Goal: Communication & Community: Ask a question

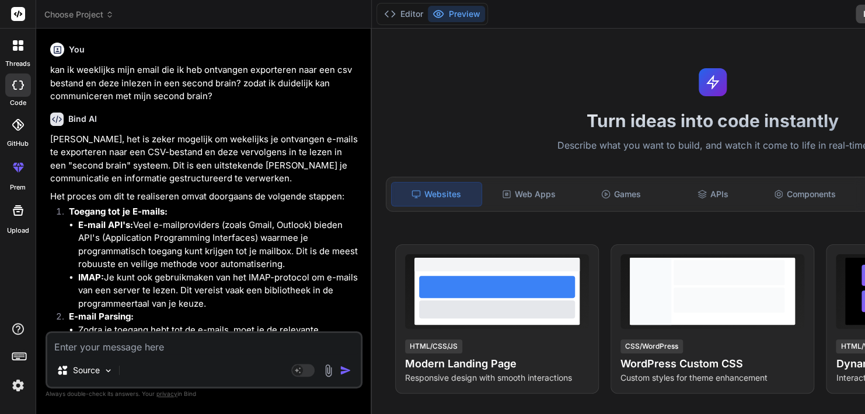
click at [20, 92] on div at bounding box center [18, 85] width 26 height 23
click at [19, 43] on icon at bounding box center [21, 42] width 5 height 5
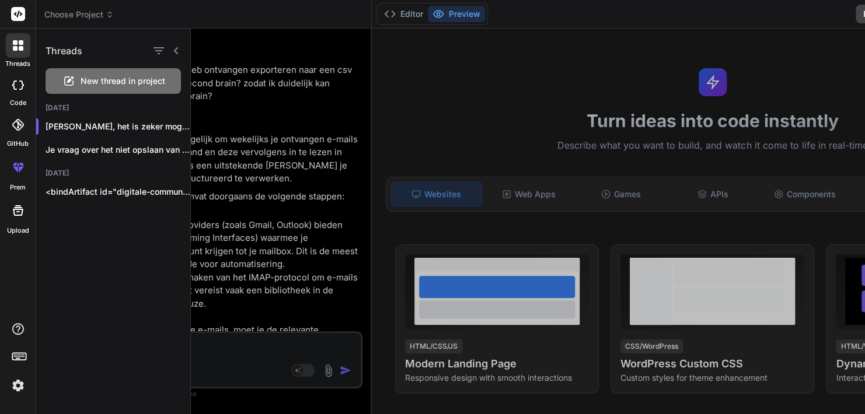
click at [83, 80] on span "New thread in project" at bounding box center [123, 81] width 85 height 12
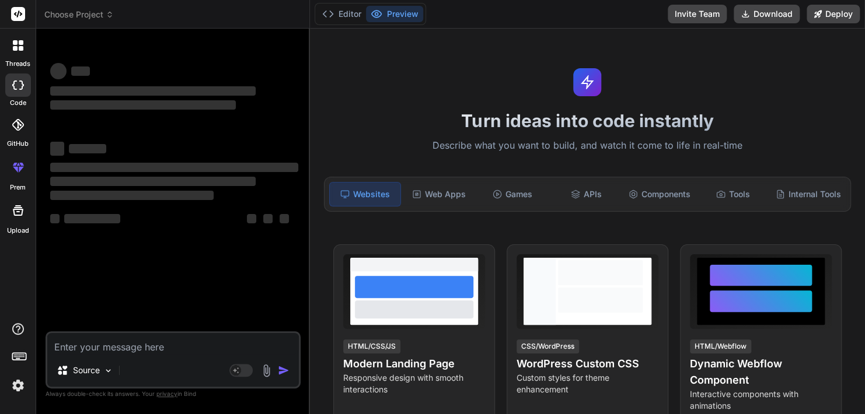
scroll to position [7818, 0]
click at [170, 348] on textarea at bounding box center [172, 343] width 251 height 21
type textarea "x"
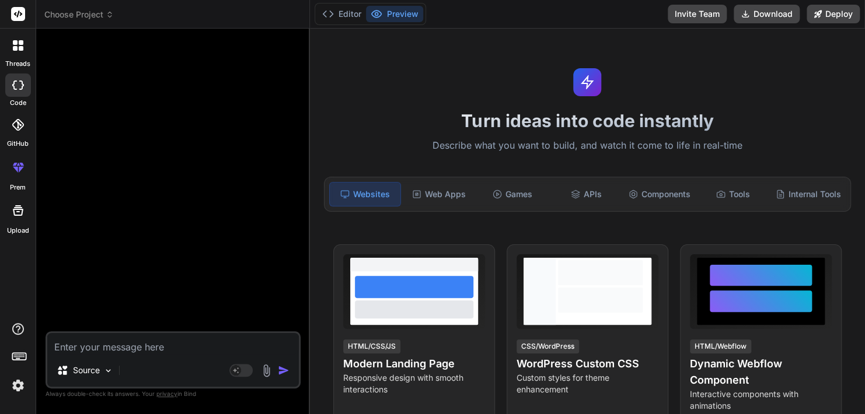
type textarea "i"
type textarea "x"
type textarea "in"
type textarea "x"
type textarea "in"
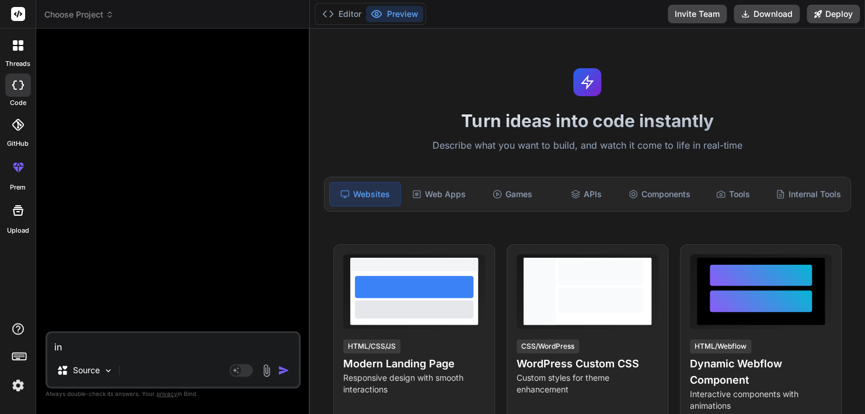
type textarea "x"
type textarea "in n"
type textarea "x"
type textarea "in n8"
type textarea "x"
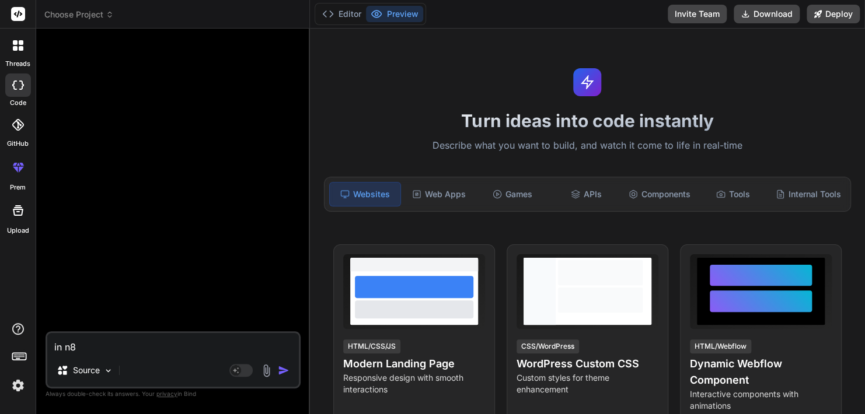
type textarea "in n8n"
type textarea "x"
type textarea "in n8n"
type textarea "x"
type textarea "in n8n g"
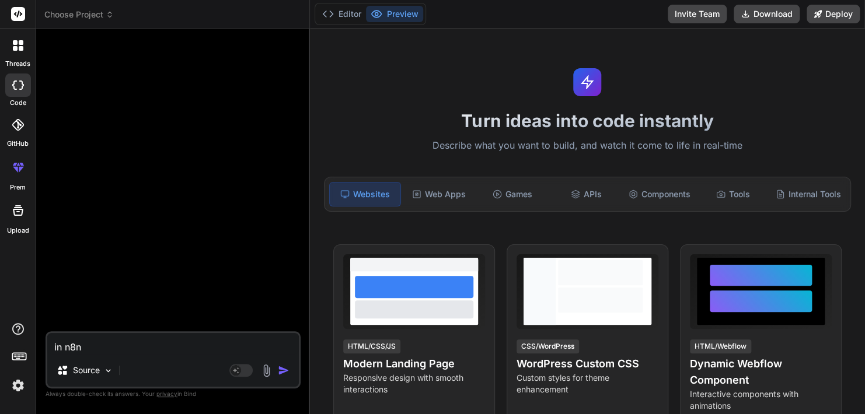
type textarea "x"
type textarea "in n8n ga"
type textarea "x"
type textarea "in n8n gaa"
type textarea "x"
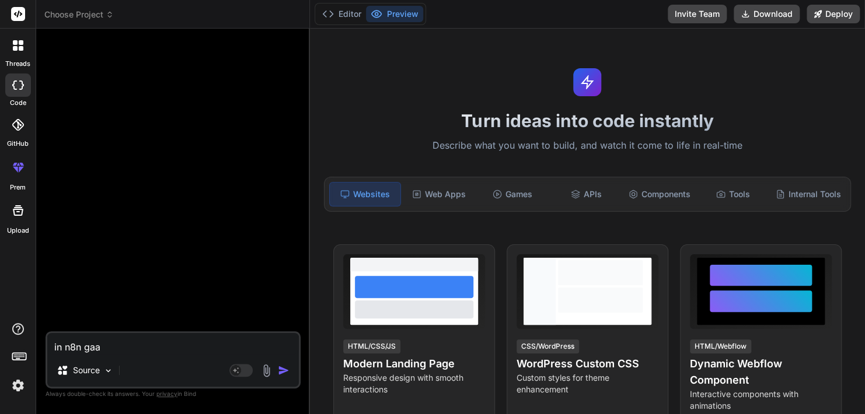
type textarea "in n8n gaan"
type textarea "x"
type textarea "in n8n gaan"
type textarea "x"
type textarea "in n8n gaan w"
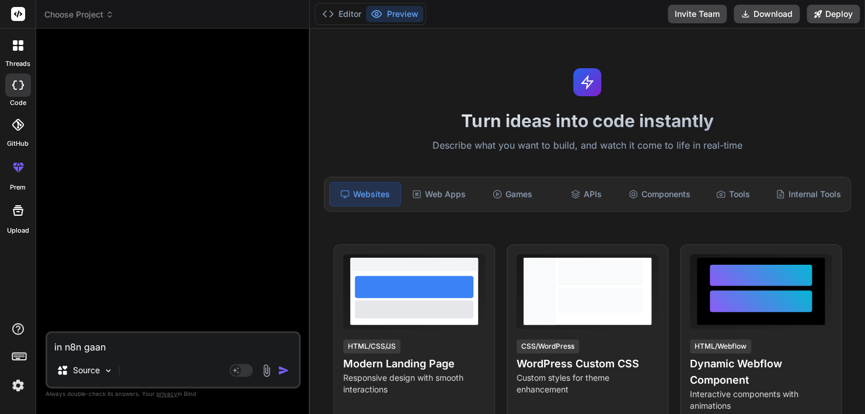
type textarea "x"
type textarea "in n8n gaan we"
type textarea "x"
type textarea "in n8n gaan we"
type textarea "x"
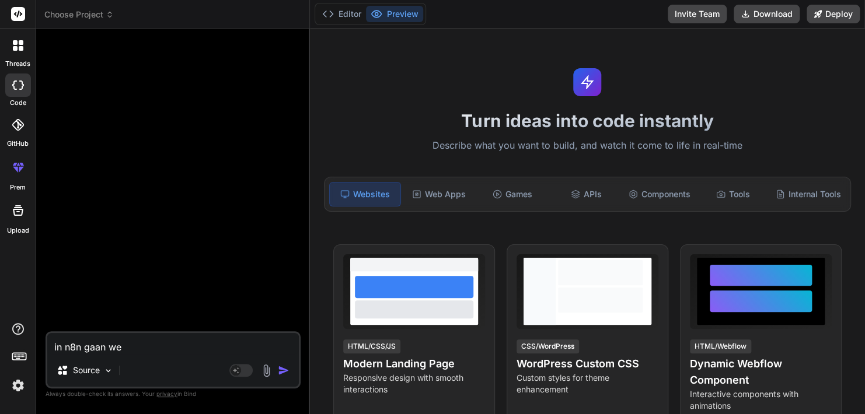
type textarea "in n8n gaan we e"
type textarea "x"
type textarea "in n8n gaan we [GEOGRAPHIC_DATA]"
type textarea "x"
type textarea "in n8n gaan we een"
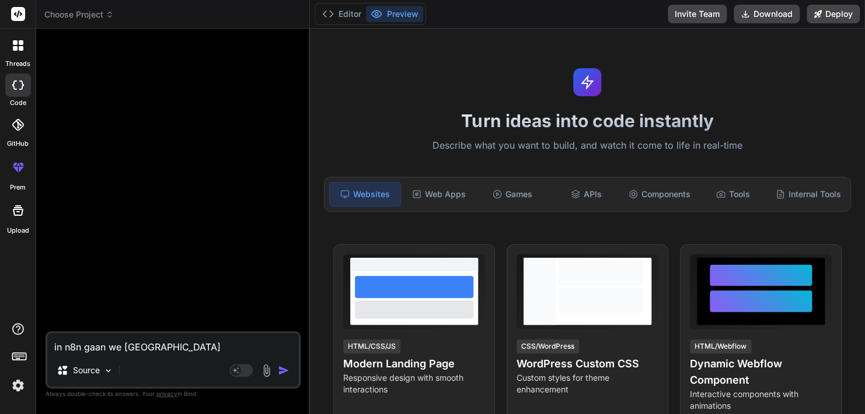
type textarea "x"
type textarea "in n8n gaan we een"
type textarea "x"
type textarea "in n8n gaan we een a"
type textarea "x"
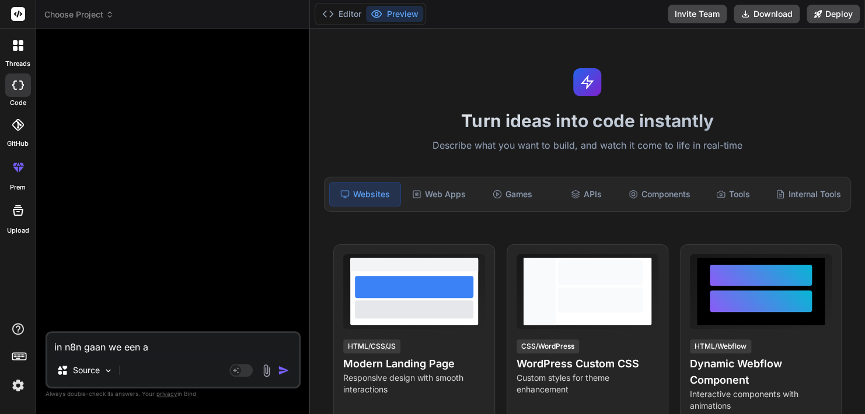
type textarea "in n8n gaan we een ap"
type textarea "x"
type textarea "in n8n gaan we een api"
type textarea "x"
type textarea "in n8n gaan we een api"
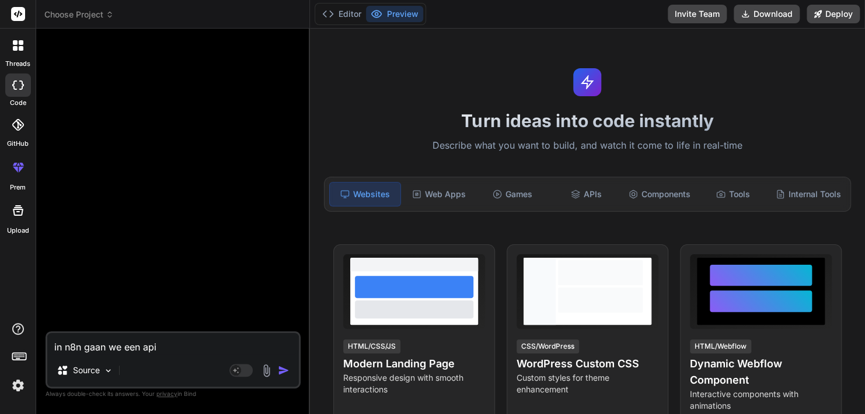
type textarea "x"
type textarea "in n8n gaan we een api v"
type textarea "x"
type textarea "in n8n gaan we een api ve"
type textarea "x"
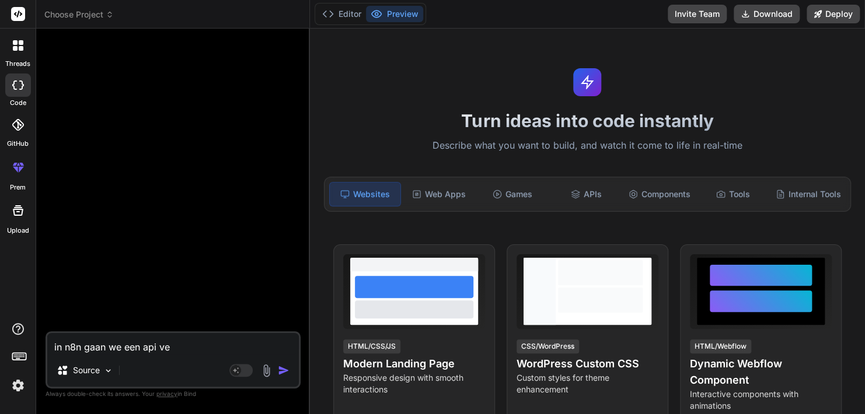
type textarea "in n8n gaan we een api ver"
type textarea "x"
type textarea "in n8n gaan we een api verb"
type textarea "x"
type textarea "in n8n gaan we een api verbi"
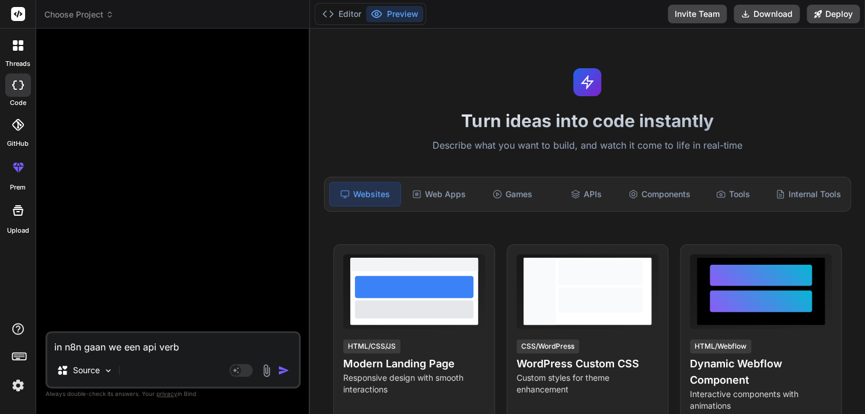
type textarea "x"
type textarea "in n8n gaan we een api verbin"
type textarea "x"
type textarea "in n8n gaan we een api verbind"
type textarea "x"
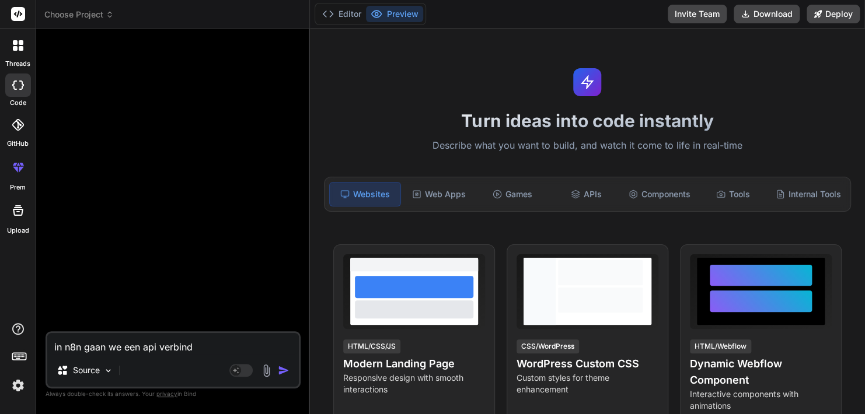
type textarea "in n8n gaan we een api verbindi"
type textarea "x"
type textarea "in n8n gaan we een api verbindin"
type textarea "x"
type textarea "in n8n gaan we een api verbinding"
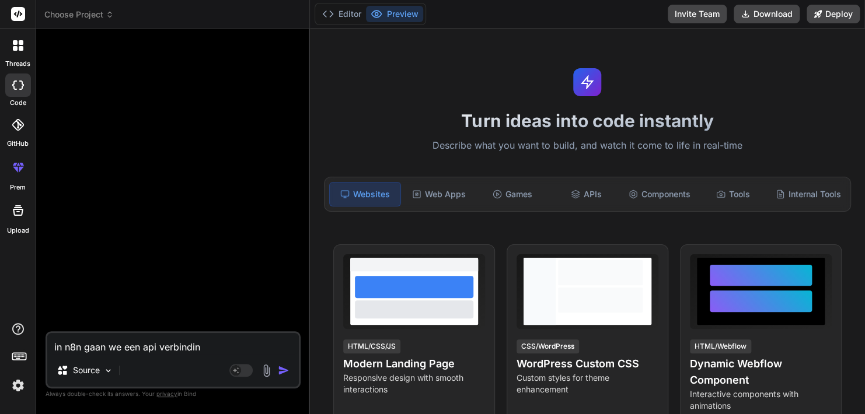
type textarea "x"
type textarea "in n8n gaan we een api verbinding"
type textarea "x"
type textarea "in n8n gaan we een api verbinding o"
type textarea "x"
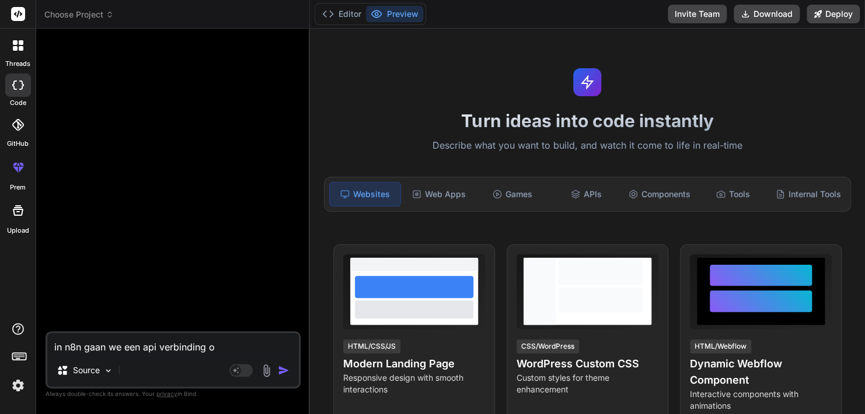
type textarea "in n8n gaan we een api verbinding op"
type textarea "x"
type textarea "in n8n gaan we een api verbinding opz"
type textarea "x"
type textarea "in n8n gaan we een api verbinding opze"
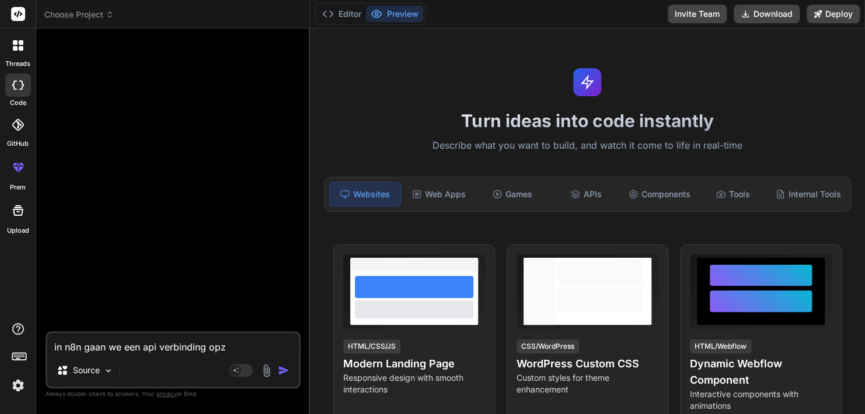
type textarea "x"
type textarea "in n8n gaan we een api verbinding opzet"
type textarea "x"
type textarea "in n8n gaan we een api verbinding opzett"
type textarea "x"
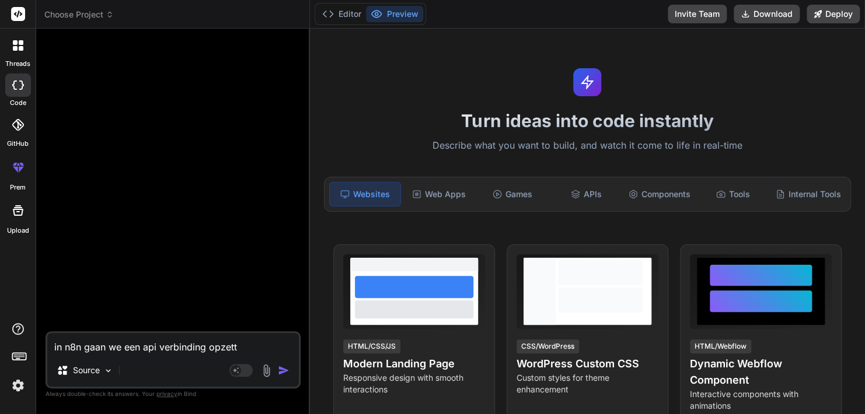
type textarea "in n8n gaan we een api verbinding opzette"
type textarea "x"
type textarea "in n8n gaan we een api verbinding opzetten"
type textarea "x"
type textarea "in n8n gaan we een api verbinding opzetten"
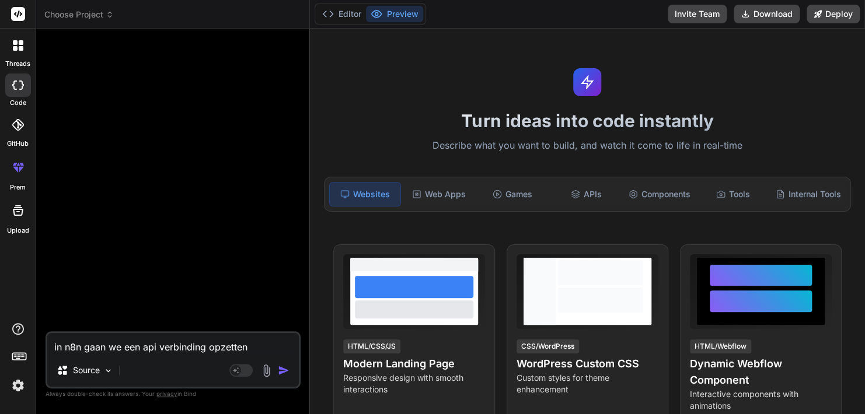
type textarea "x"
type textarea "in n8n gaan we een api verbinding opzetten v"
type textarea "x"
type textarea "in n8n gaan we een api verbinding opzetten vo"
type textarea "x"
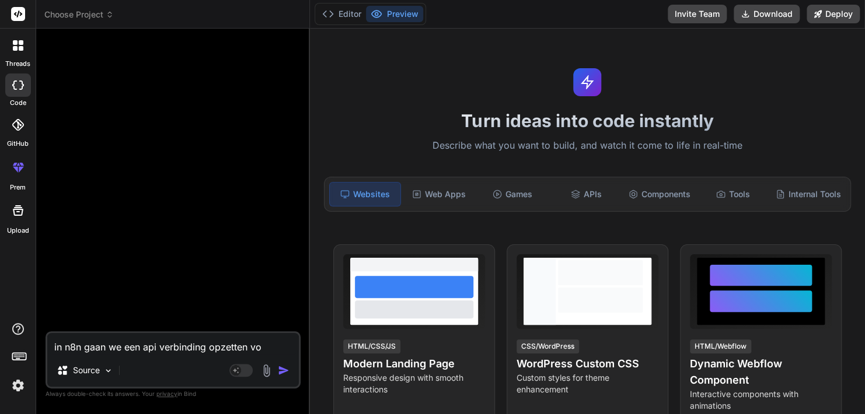
type textarea "in n8n gaan we een api verbinding opzetten voo"
type textarea "x"
type textarea "in n8n gaan we een api verbinding opzetten voor"
type textarea "x"
type textarea "in n8n gaan we een api verbinding opzetten voor"
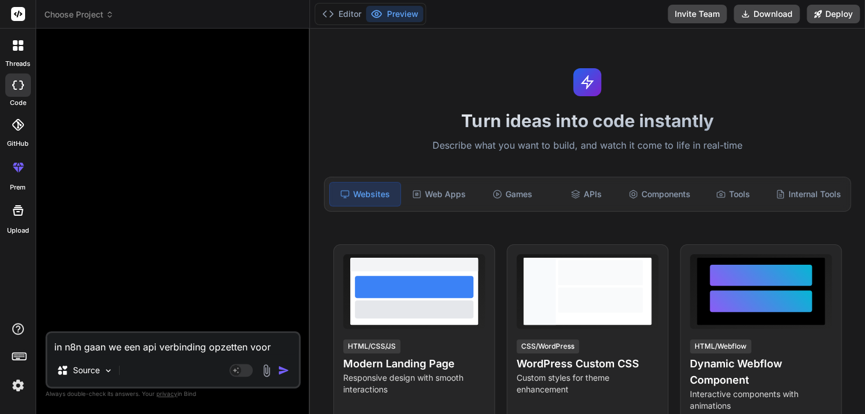
type textarea "x"
type textarea "in n8n gaan we een api verbinding opzetten voor f"
type textarea "x"
type textarea "in n8n gaan we een api verbinding opzetten voor fa"
type textarea "x"
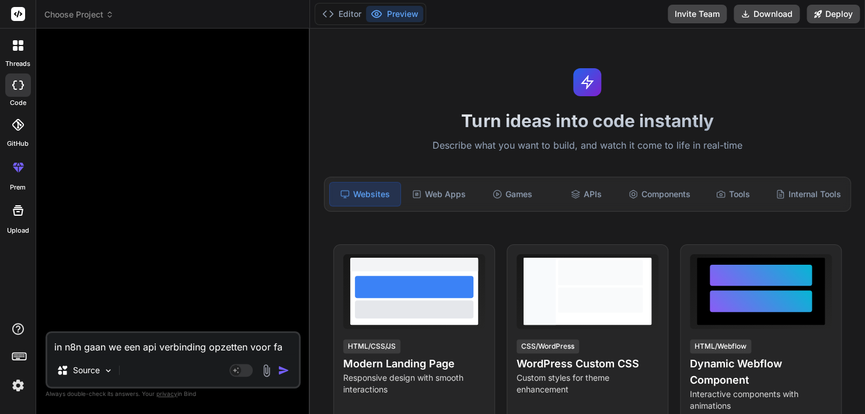
type textarea "in n8n gaan we een api verbinding opzetten voor fab"
type textarea "x"
type textarea "in n8n gaan we een api verbinding opzetten voor fabr"
type textarea "x"
type textarea "in n8n gaan we een api verbinding opzetten voor fabri"
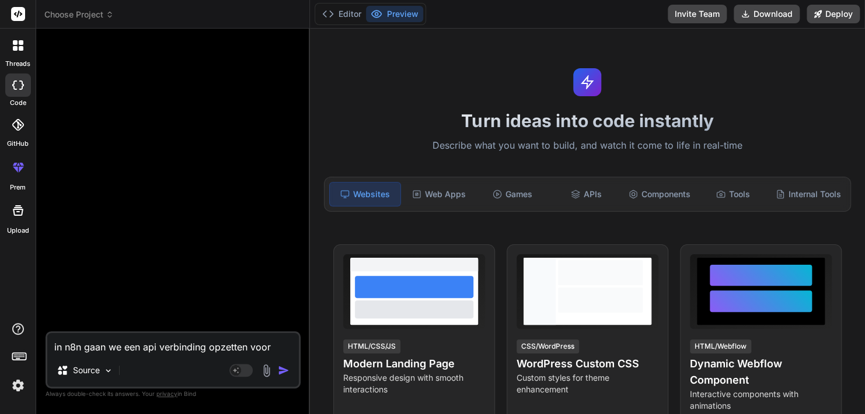
type textarea "x"
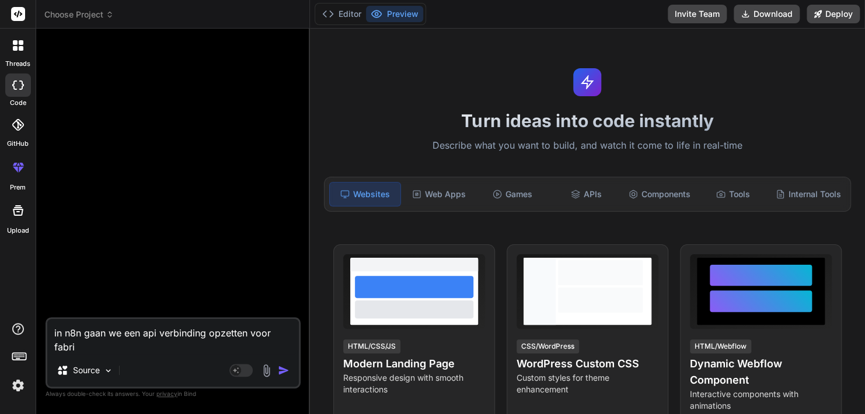
type textarea "in n8n gaan we een api verbinding opzetten voor fabric"
type textarea "x"
type textarea "in n8n gaan we een api verbinding opzetten voor fabric."
type textarea "x"
type textarea "in n8n gaan we een api verbinding opzetten voor fabric."
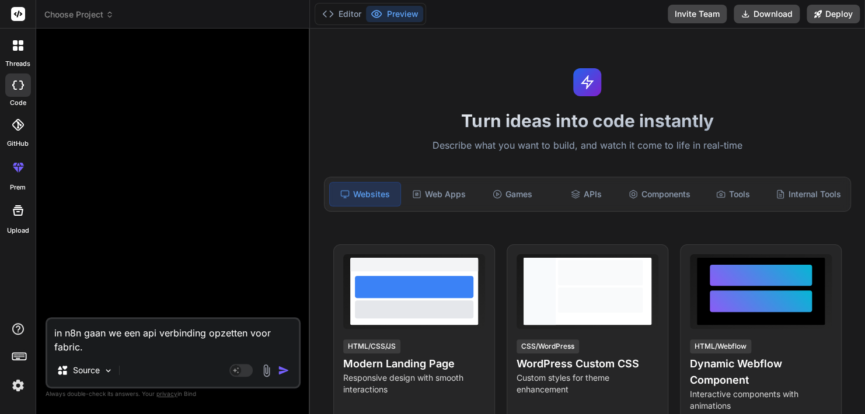
type textarea "x"
type textarea "in n8n gaan we een api verbinding opzetten voor fabric. h"
type textarea "x"
type textarea "in n8n gaan we een api verbinding opzetten voor fabric. hi"
type textarea "x"
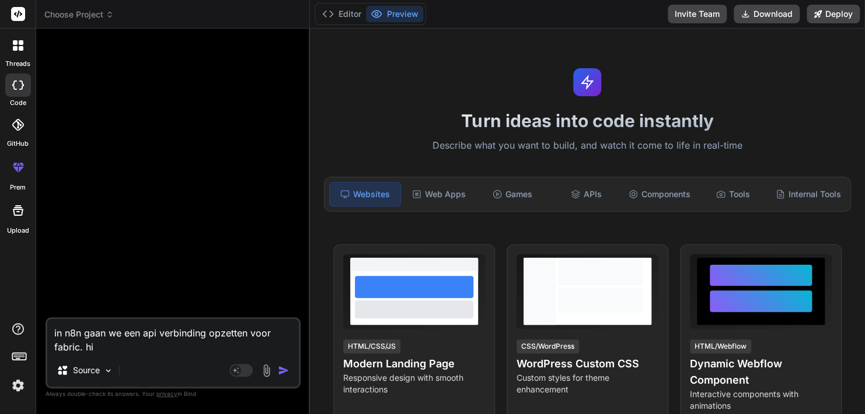
type textarea "in n8n gaan we een api verbinding opzetten voor fabric. hie"
type textarea "x"
type textarea "in n8n gaan we een api verbinding opzetten voor fabric. hier"
type textarea "x"
type textarea "in n8n gaan we een api verbinding opzetten voor fabric. hier"
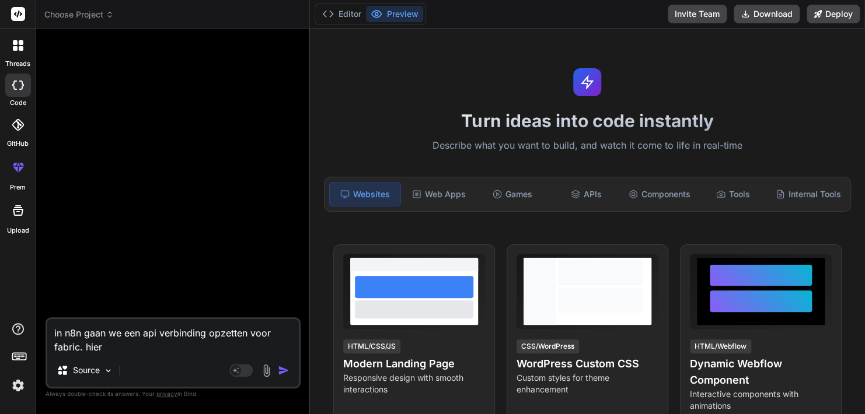
type textarea "x"
type textarea "in n8n gaan we een api verbinding opzetten voor fabric. hier z"
type textarea "x"
type textarea "in n8n gaan we een api verbinding opzetten voor fabric. hier zi"
type textarea "x"
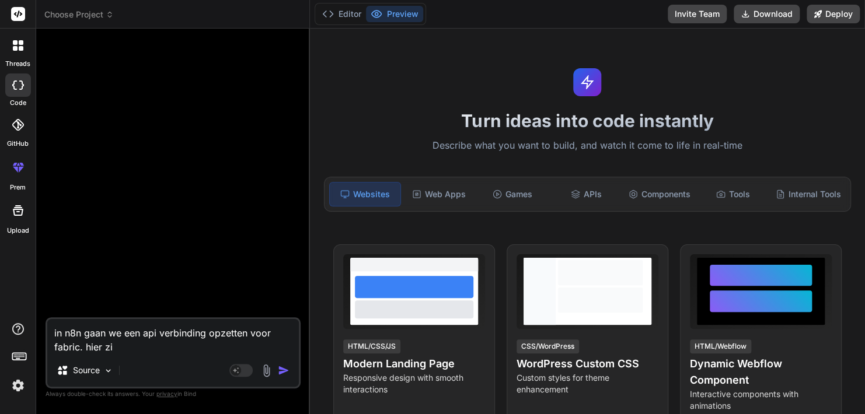
type textarea "in n8n gaan we een api verbinding opzetten voor fabric. hier zij"
type textarea "x"
type textarea "in n8n gaan we een api verbinding opzetten voor fabric. hier zijn"
type textarea "x"
type textarea "in n8n gaan we een api verbinding opzetten voor fabric. hier zijn"
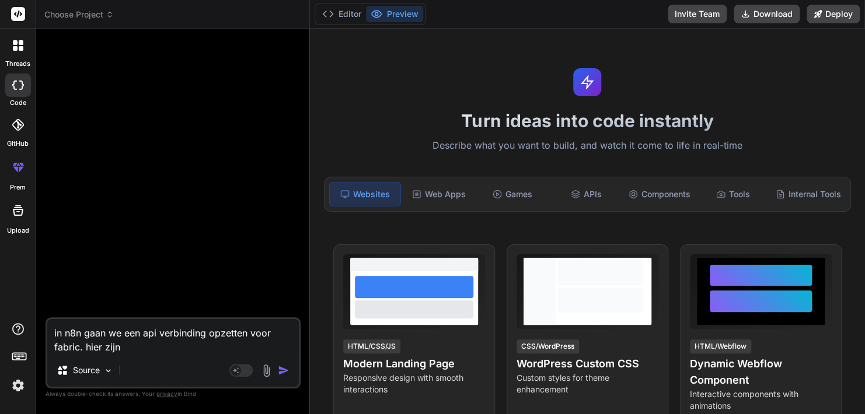
type textarea "x"
type textarea "in n8n gaan we een api verbinding opzetten voor fabric. hier zijn d"
type textarea "x"
type textarea "in n8n gaan we een api verbinding opzetten voor fabric. hier zijn de"
type textarea "x"
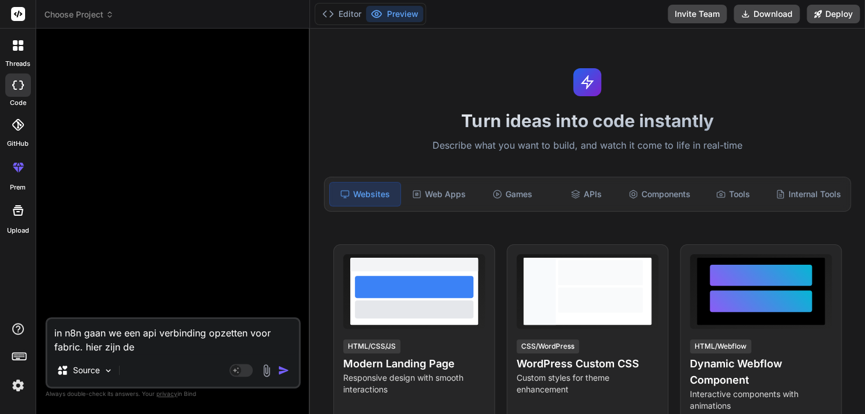
type textarea "in n8n gaan we een api verbinding opzetten voor fabric. hier zijn de"
type textarea "x"
type textarea "in n8n gaan we een api verbinding opzetten voor fabric. hier zijn de g"
type textarea "x"
type textarea "in n8n gaan we een api verbinding opzetten voor fabric. hier zijn de ge"
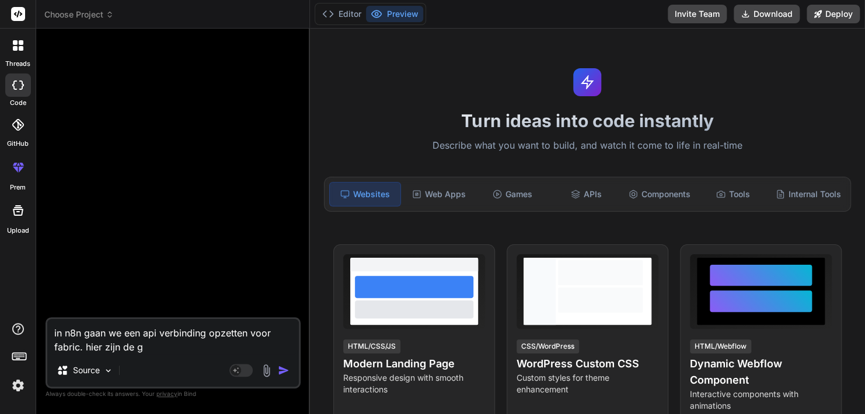
type textarea "x"
type textarea "in n8n gaan we een api verbinding opzetten voor fabric. hier zijn de geg"
type textarea "x"
type textarea "in n8n gaan we een api verbinding opzetten voor fabric. hier zijn de gege"
type textarea "x"
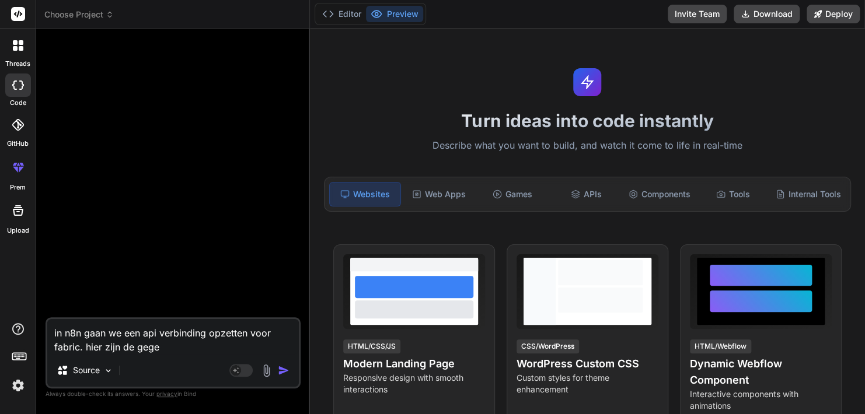
type textarea "in n8n gaan we een api verbinding opzetten voor fabric. hier zijn de gegev"
type textarea "x"
type textarea "in n8n gaan we een api verbinding opzetten voor fabric. hier zijn de gegeve"
type textarea "x"
type textarea "in n8n gaan we een api verbinding opzetten voor fabric. hier zijn de gegeven"
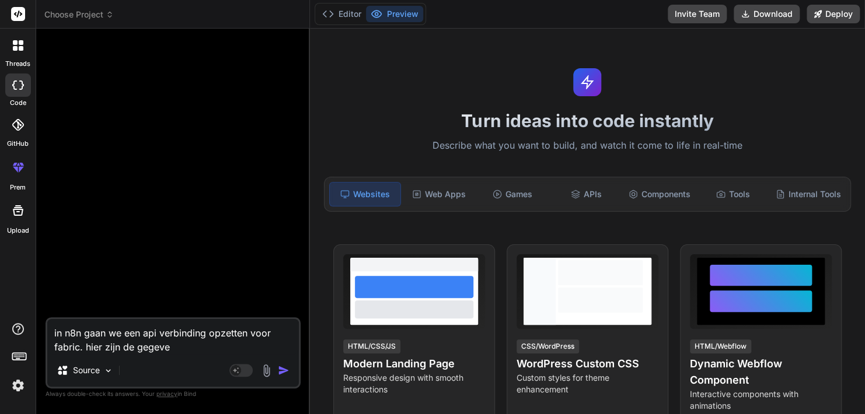
type textarea "x"
type textarea "in n8n gaan we een api verbinding opzetten voor fabric. hier zijn de gegevens"
type textarea "x"
type textarea "in n8n gaan we een api verbinding opzetten voor fabric. hier zijn de gegevens"
type textarea "x"
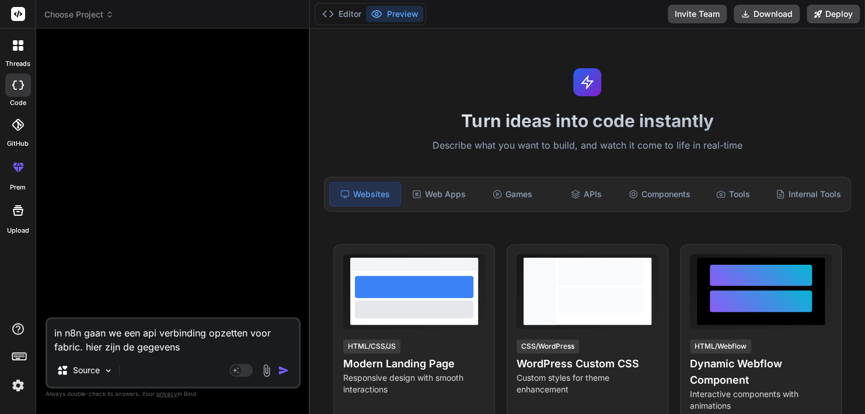
type textarea "in n8n gaan we een api verbinding opzetten voor fabric. hier zijn de gegevens v"
type textarea "x"
type textarea "in n8n gaan we een api verbinding opzetten voor fabric. hier zijn de gegevens vo"
type textarea "x"
type textarea "in n8n gaan we een api verbinding opzetten voor fabric. hier zijn de gegevens v…"
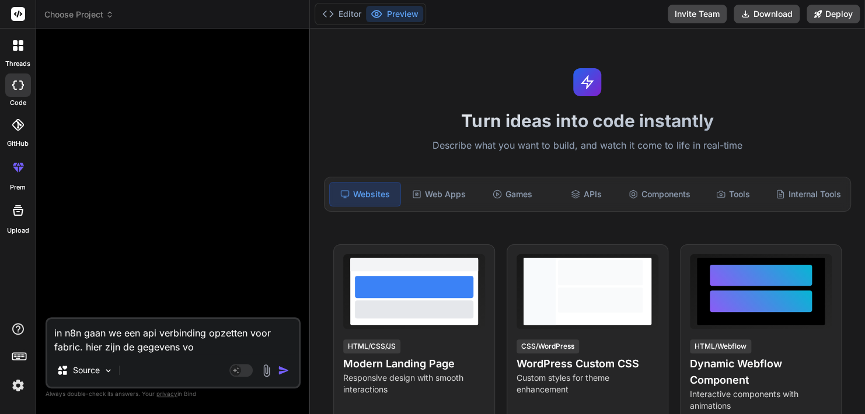
type textarea "x"
type textarea "in n8n gaan we een api verbinding opzetten voor fabric. hier zijn de gegevens v…"
type textarea "x"
type textarea "in n8n gaan we een api verbinding opzetten voor fabric. hier zijn de gegevens v…"
type textarea "x"
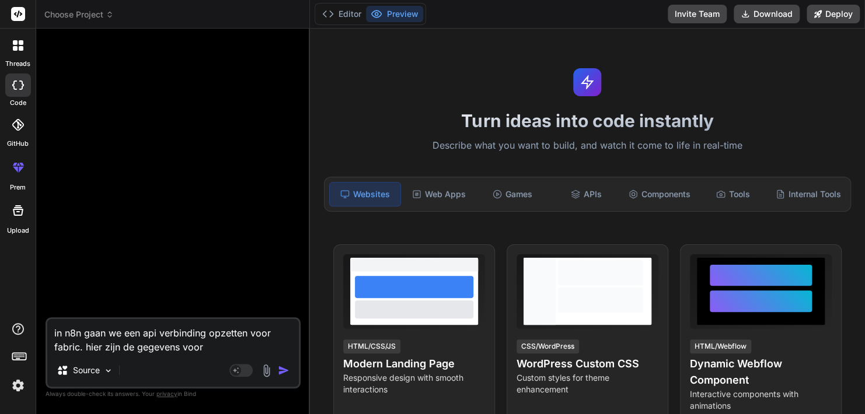
type textarea "in n8n gaan we een api verbinding opzetten voor fabric. hier zijn de gegevens v…"
type textarea "x"
type textarea "in n8n gaan we een api verbinding opzetten voor fabric. hier zijn de gegevens v…"
type textarea "x"
type textarea "in n8n gaan we een api verbinding opzetten voor fabric. hier zijn de gegevens v…"
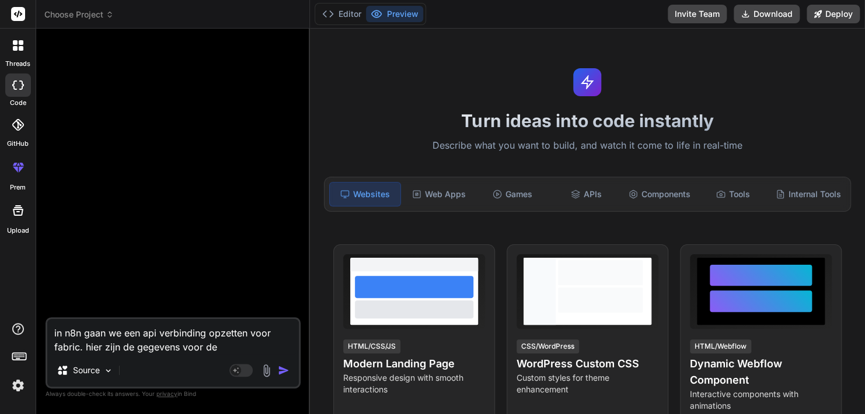
type textarea "x"
type textarea "in n8n gaan we een api verbinding opzetten voor fabric. hier zijn de gegevens v…"
type textarea "x"
type textarea "in n8n gaan we een api verbinding opzetten voor fabric. hier zijn de gegevens v…"
type textarea "x"
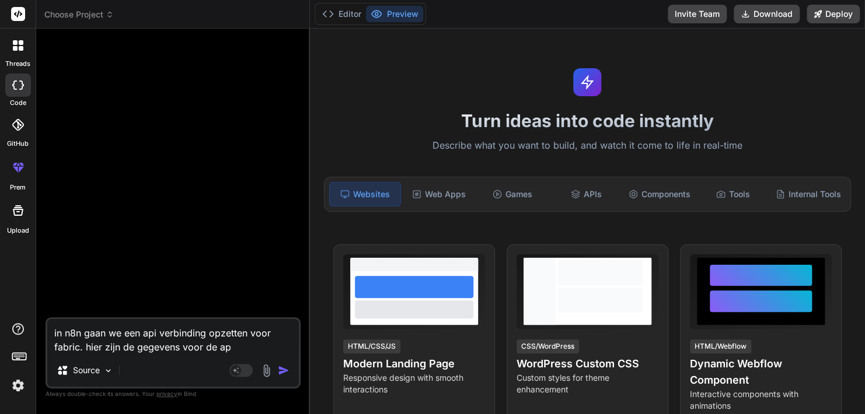
type textarea "in n8n gaan we een api verbinding opzetten voor fabric. hier zijn de gegevens v…"
type textarea "x"
type textarea "in n8n gaan we een api verbinding opzetten voor fabric. hier zijn de gegevens v…"
type textarea "x"
type textarea "in n8n gaan we een api verbinding opzetten voor fabric. hier zijn de gegevens v…"
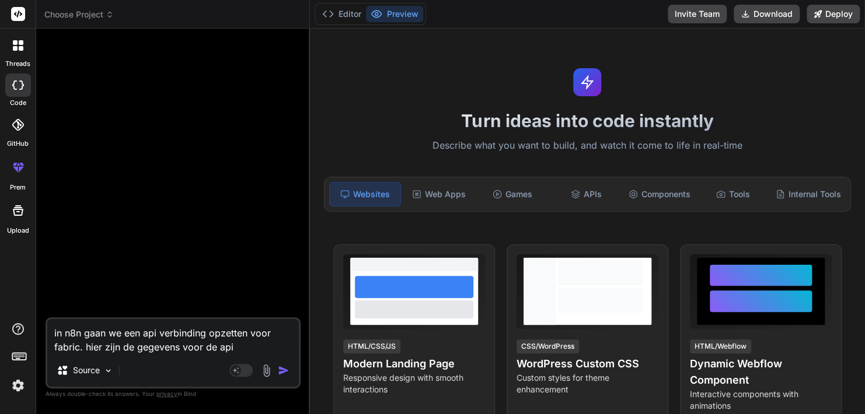
type textarea "x"
type textarea "in n8n gaan we een api verbinding opzetten voor fabric. hier zijn de gegevens v…"
type textarea "x"
type textarea "in n8n gaan we een api verbinding opzetten voor fabric. hier zijn de gegevens v…"
type textarea "x"
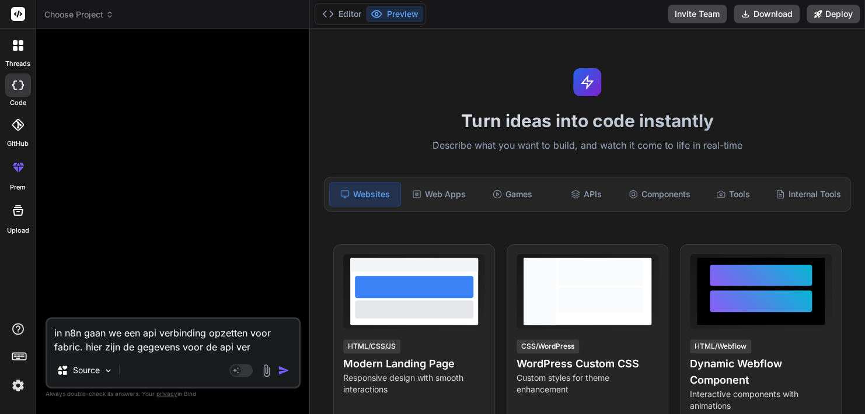
type textarea "in n8n gaan we een api verbinding opzetten voor fabric. hier zijn de gegevens v…"
type textarea "x"
type textarea "in n8n gaan we een api verbinding opzetten voor fabric. hier zijn de gegevens v…"
type textarea "x"
type textarea "in n8n gaan we een api verbinding opzetten voor fabric. hier zijn de gegevens v…"
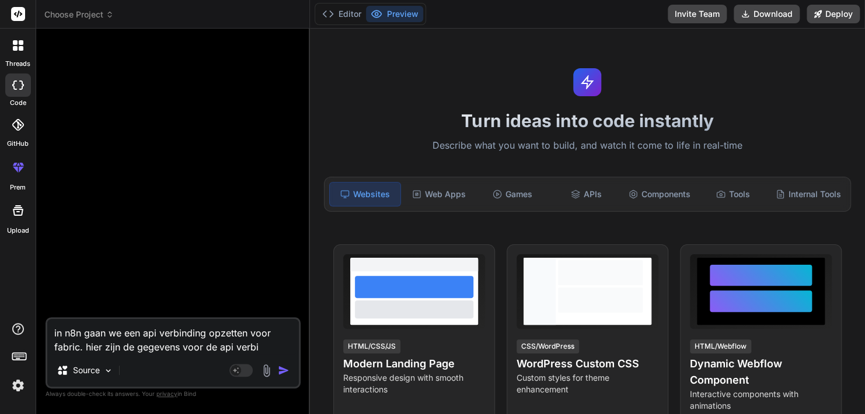
type textarea "x"
type textarea "in n8n gaan we een api verbinding opzetten voor fabric. hier zijn de gegevens v…"
type textarea "x"
type textarea "in n8n gaan we een api verbinding opzetten voor fabric. hier zijn de gegevens v…"
type textarea "x"
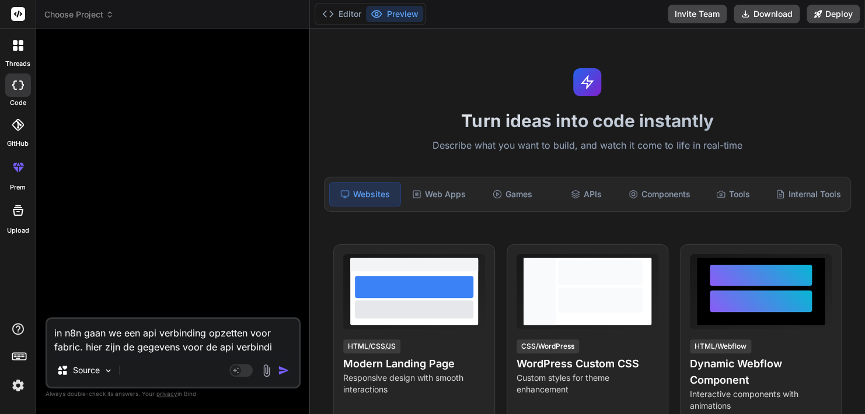
type textarea "in n8n gaan we een api verbinding opzetten voor fabric. hier zijn de gegevens v…"
type textarea "x"
type textarea "in n8n gaan we een api verbinding opzetten voor fabric. hier zijn de gegevens v…"
paste textarea "Loremipsum dolorsita Conse adi eli seddoeiusm tem incididunt utlaboree: dolore …"
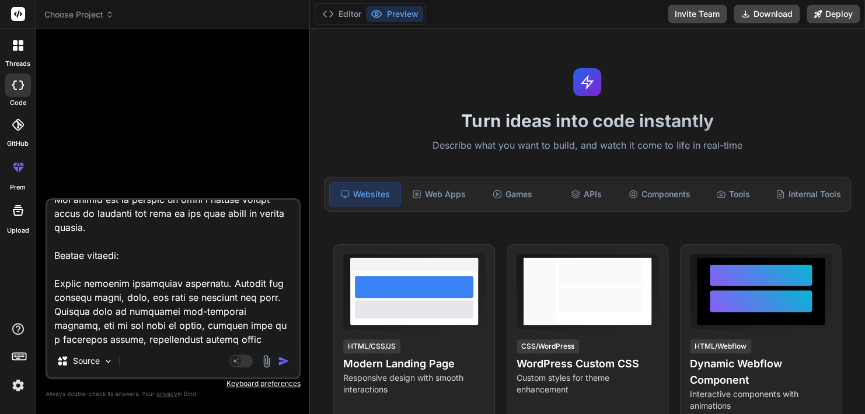
paste textarea "Loremip dolorsi Amet'c a elits do Eiusmo't INCI UTL. Etdolo'm ALI enimadmi veni…"
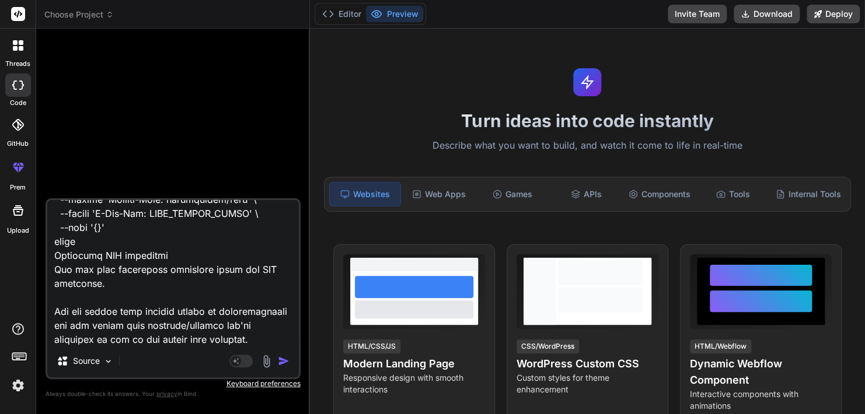
paste textarea "Loremi DOL Sitametc AdipISC Elitsedd Eiusmodt InciDID Utlabore Etdolo Magnaa: e…"
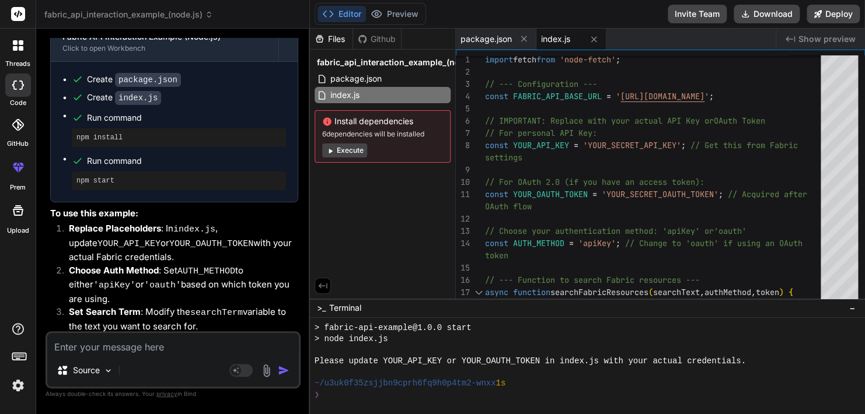
scroll to position [1822, 0]
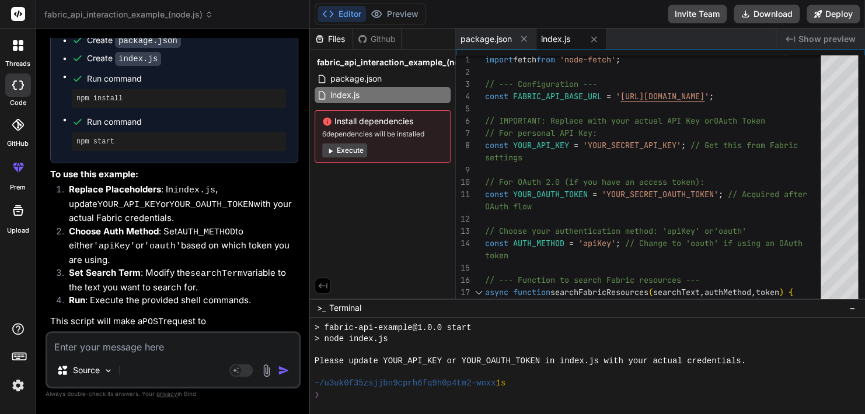
click at [145, 347] on textarea at bounding box center [172, 343] width 251 height 21
click at [170, 346] on textarea at bounding box center [172, 343] width 251 height 21
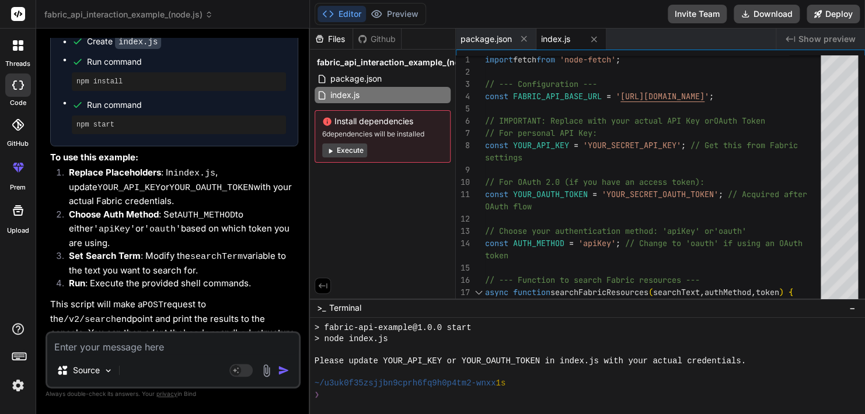
scroll to position [1969, 0]
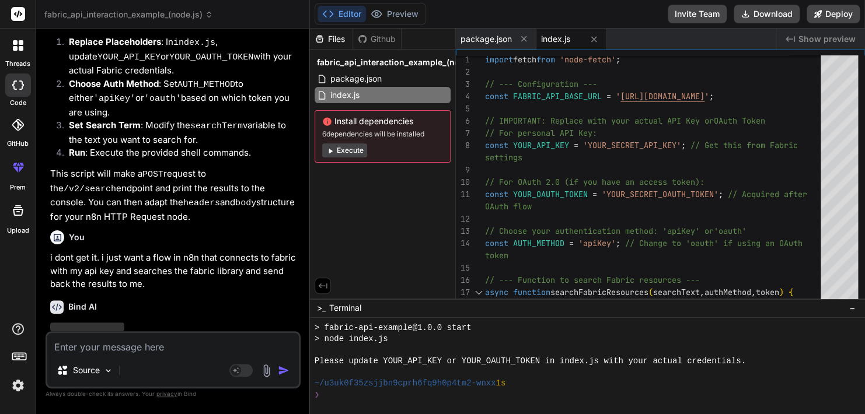
click at [137, 358] on div "Source Agent Mode. When this toggle is activated, AI automatically makes decisi…" at bounding box center [173, 359] width 255 height 57
click at [131, 347] on textarea at bounding box center [172, 343] width 251 height 21
click at [116, 370] on div "Source" at bounding box center [85, 370] width 66 height 23
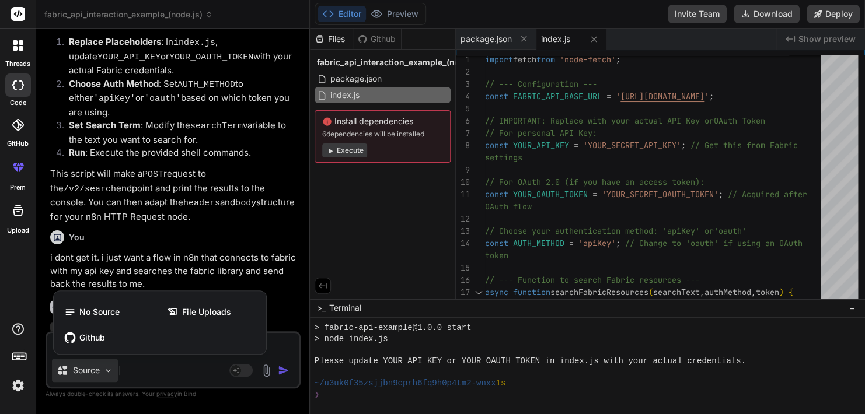
click at [116, 370] on div at bounding box center [432, 207] width 865 height 414
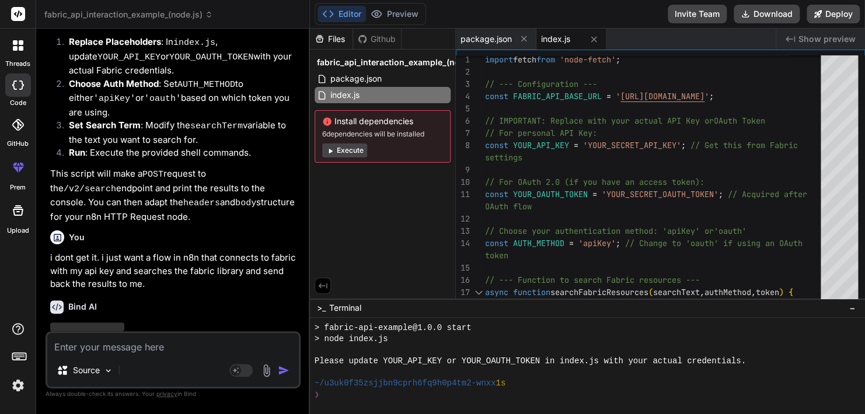
click at [180, 349] on textarea at bounding box center [172, 343] width 251 height 21
click at [197, 291] on div "Bind AI ‌ ‌ ‌ ‌" at bounding box center [174, 332] width 248 height 82
click at [148, 354] on textarea at bounding box center [172, 343] width 251 height 21
click at [186, 348] on textarea at bounding box center [172, 343] width 251 height 21
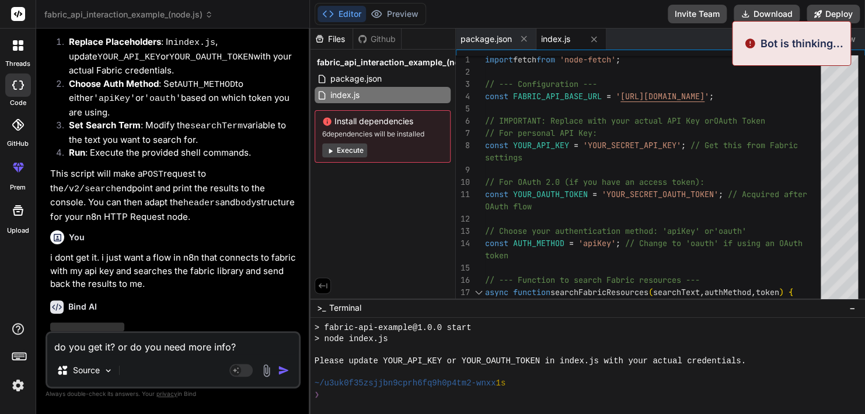
click at [221, 300] on div "Bind AI" at bounding box center [174, 306] width 248 height 13
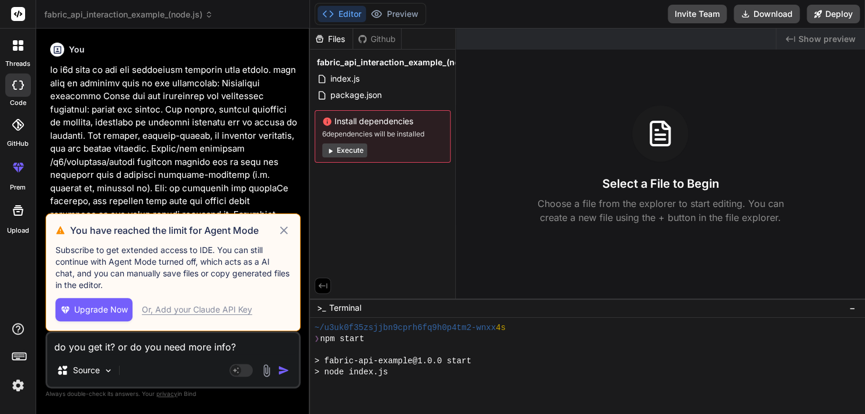
scroll to position [201, 0]
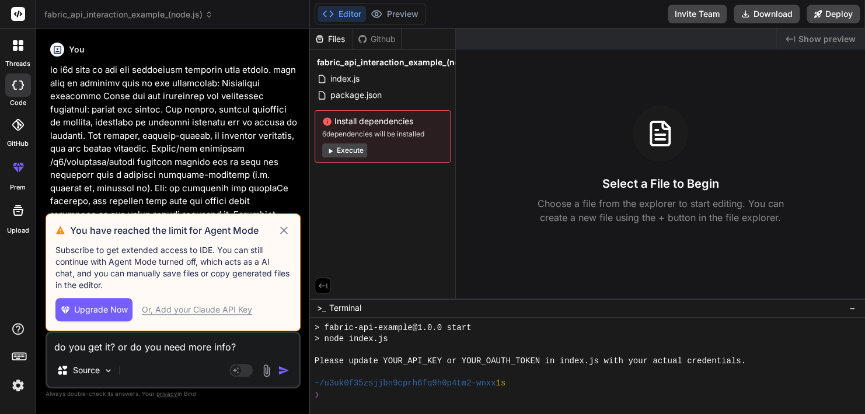
click at [284, 229] on icon at bounding box center [283, 230] width 13 height 14
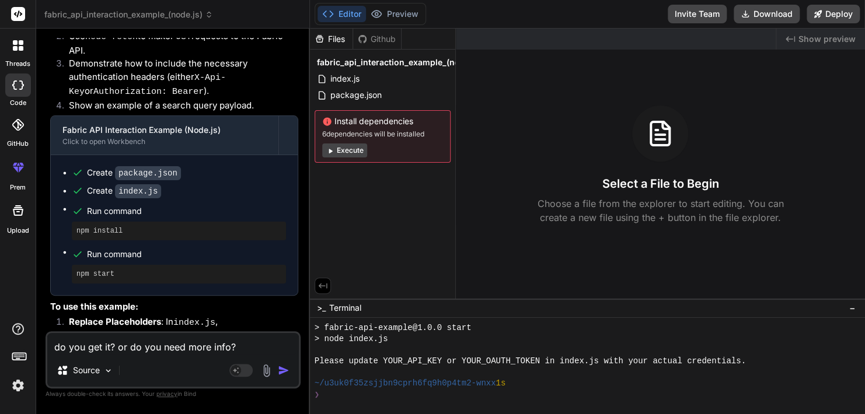
scroll to position [1702, 0]
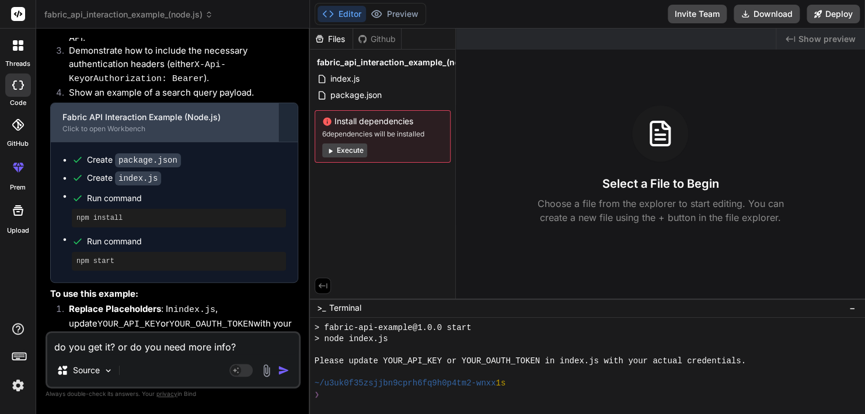
click at [191, 111] on div "Fabric API Interaction Example (Node.js)" at bounding box center [164, 117] width 204 height 12
click at [275, 103] on div "Fabric API Interaction Example (Node.js) Click to open Workbench" at bounding box center [165, 122] width 228 height 39
click at [214, 111] on div "Fabric API Interaction Example (Node.js)" at bounding box center [164, 117] width 204 height 12
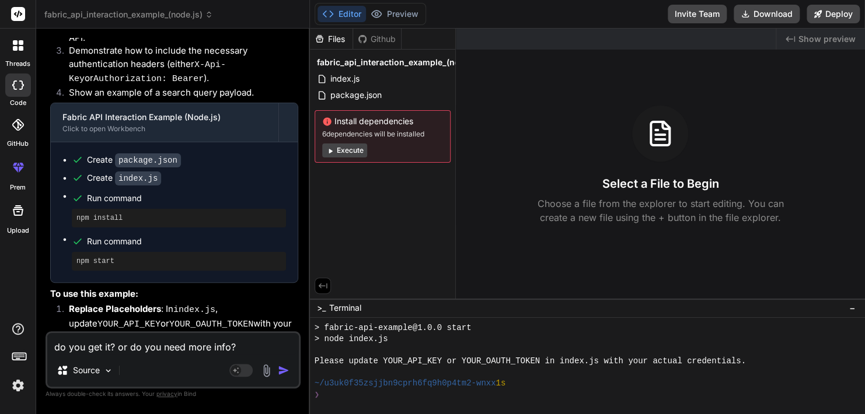
click at [642, 240] on div "Created with Pixso. Show preview Select a File to Begin Choose a file from the …" at bounding box center [660, 164] width 409 height 270
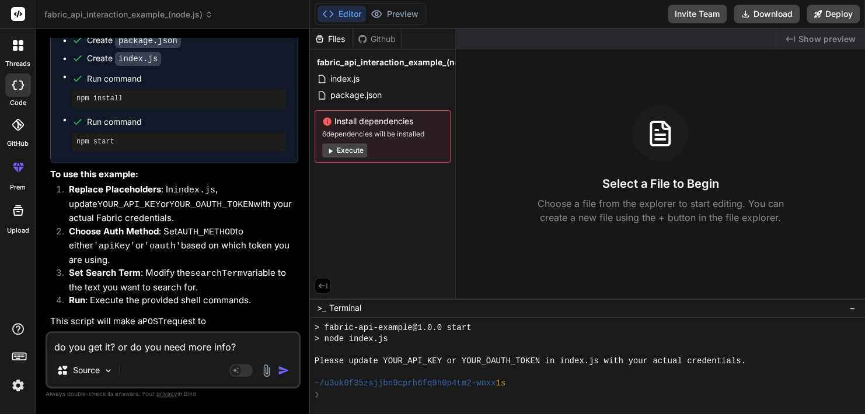
click at [285, 374] on img "button" at bounding box center [284, 371] width 12 height 12
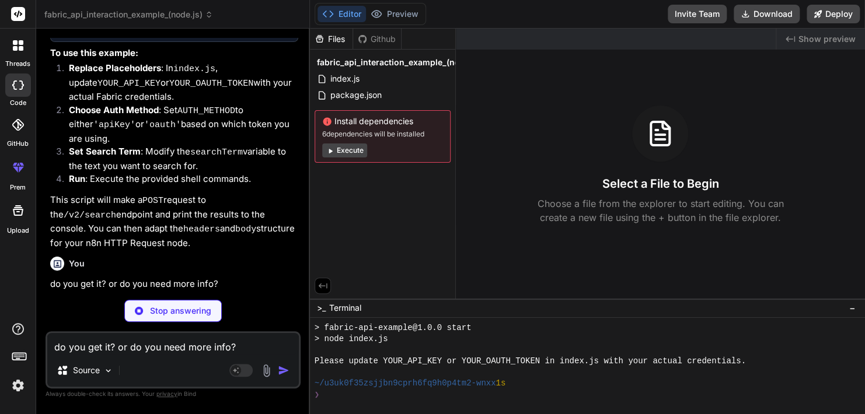
scroll to position [1943, 0]
type textarea "x"
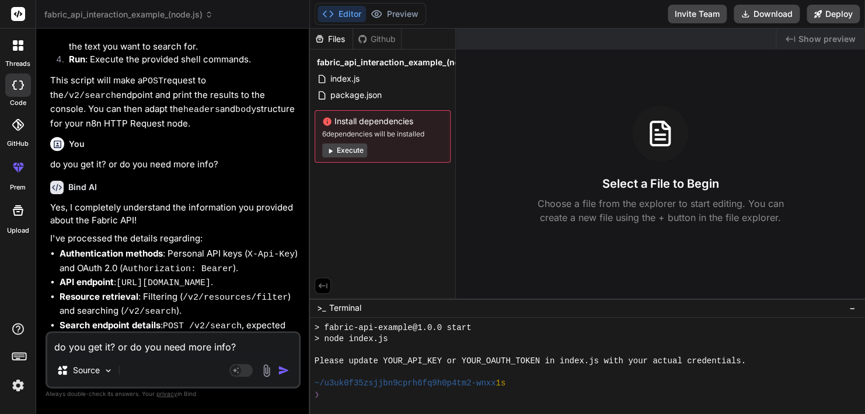
scroll to position [2185, 0]
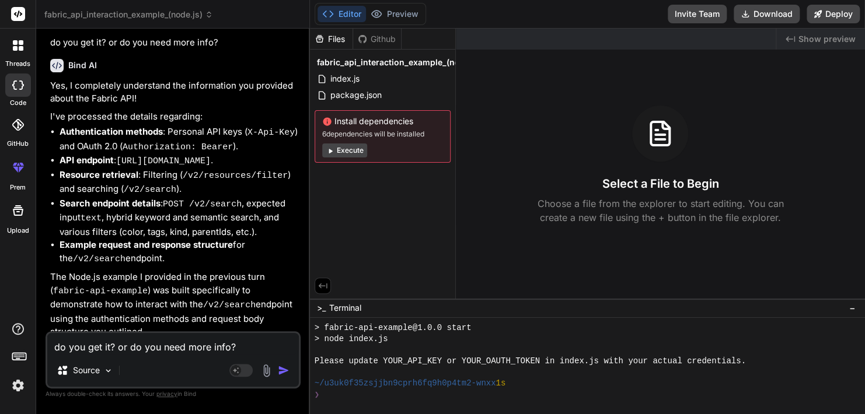
click at [171, 352] on textarea "do you get it? or do you need more info?" at bounding box center [172, 343] width 251 height 21
type textarea "x"
type textarea "n"
type textarea "x"
type textarea "no"
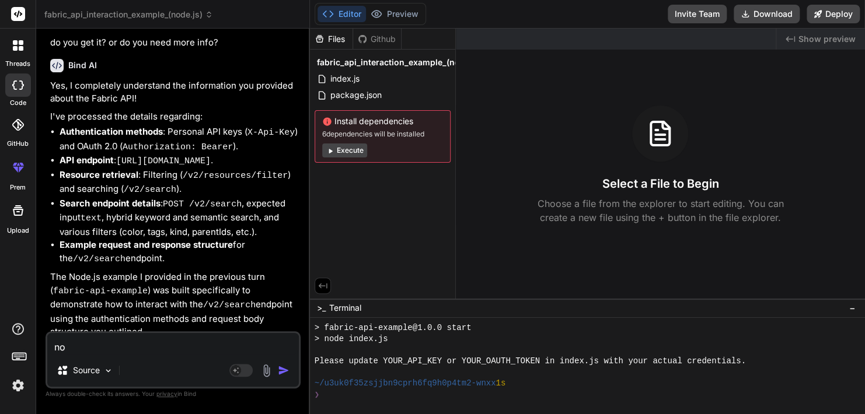
type textarea "x"
type textarea "now"
type textarea "x"
type textarea "now"
type textarea "x"
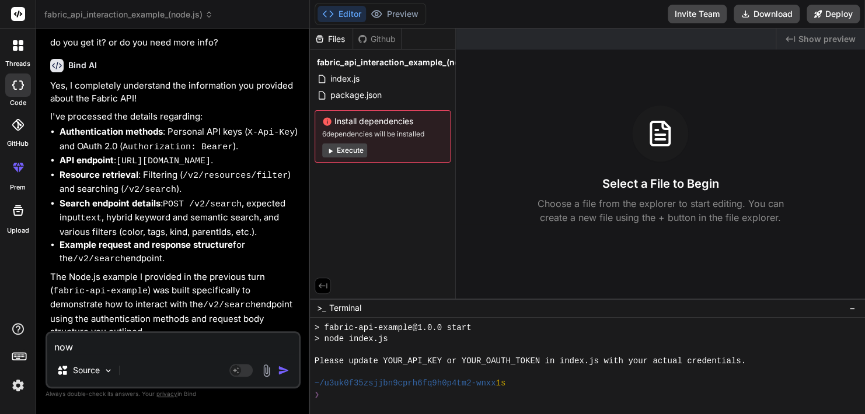
type textarea "now g"
type textarea "x"
type textarea "now gi"
type textarea "x"
type textarea "now giv"
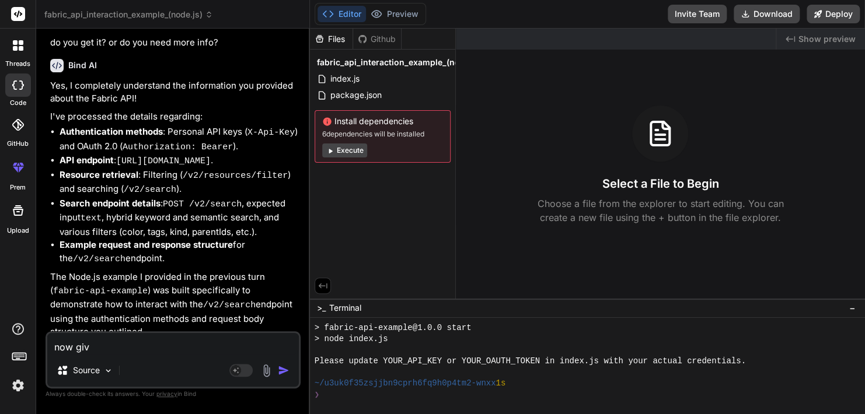
type textarea "x"
type textarea "now give"
type textarea "x"
type textarea "now give m"
type textarea "x"
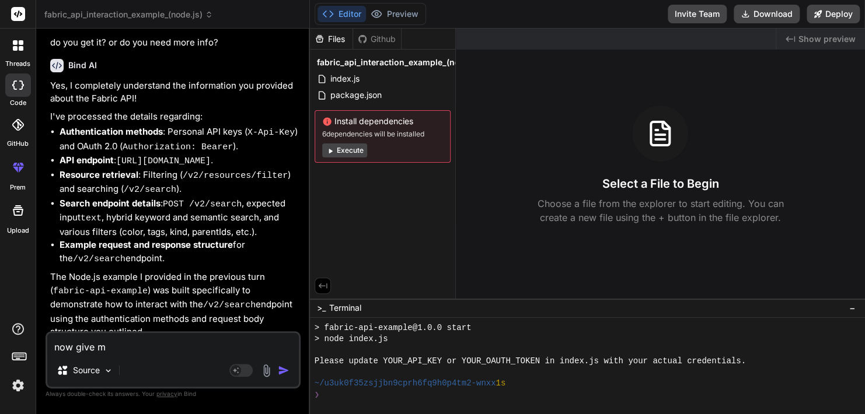
type textarea "now give me"
type textarea "x"
type textarea "now give me"
type textarea "x"
type textarea "now give me t"
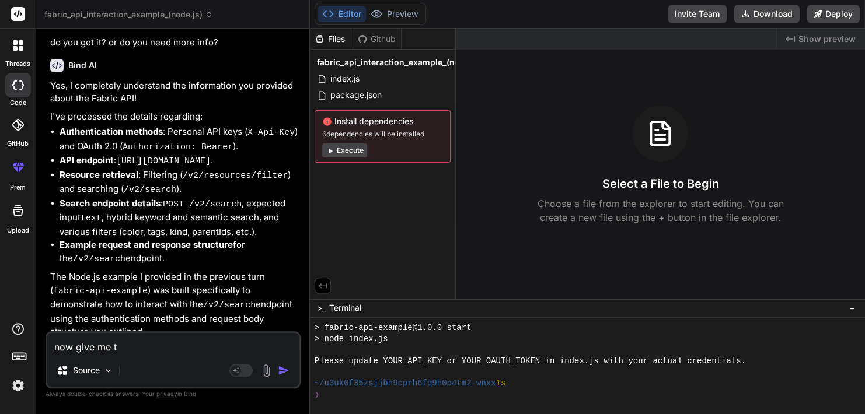
type textarea "x"
type textarea "now give me th"
type textarea "x"
type textarea "now give me the"
type textarea "x"
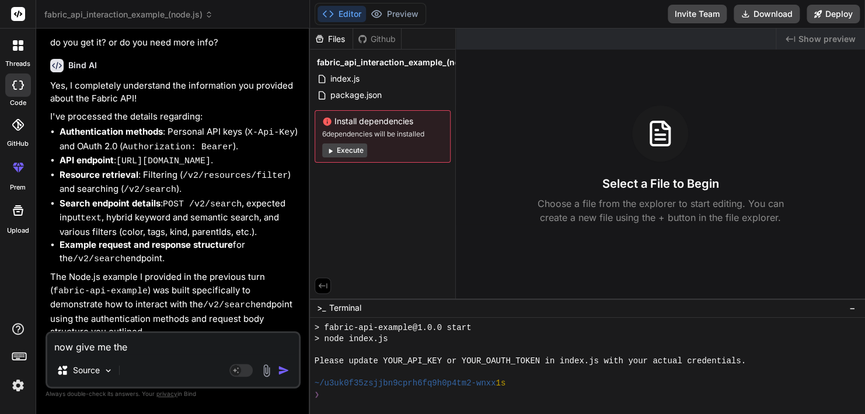
type textarea "now give me the"
type textarea "x"
type textarea "now give me the n"
type textarea "x"
type textarea "now give me the n8"
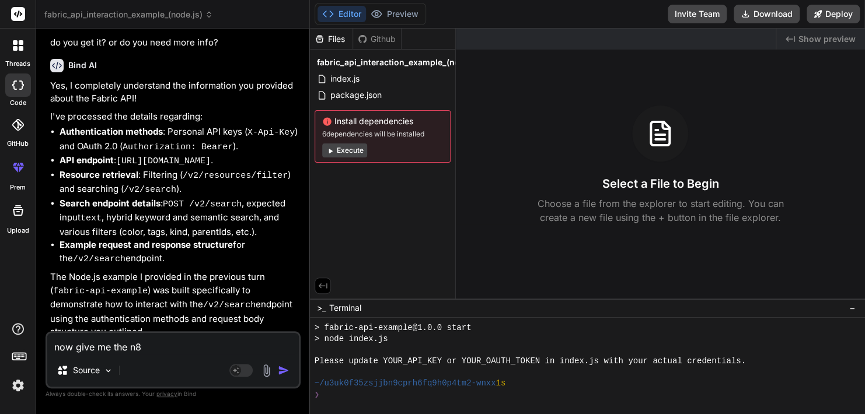
type textarea "x"
type textarea "now give me the n8n"
type textarea "x"
type textarea "now give me the n8n"
type textarea "x"
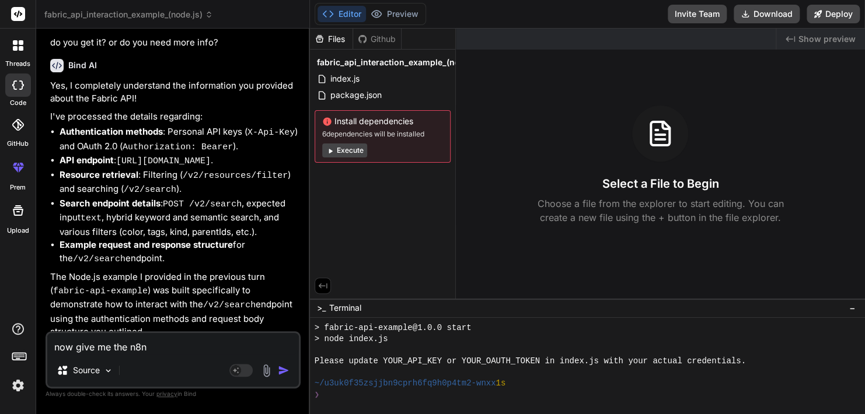
type textarea "now give me the n8n f"
type textarea "x"
type textarea "now give me the n8n fl"
type textarea "x"
type textarea "now give me the n8n flo"
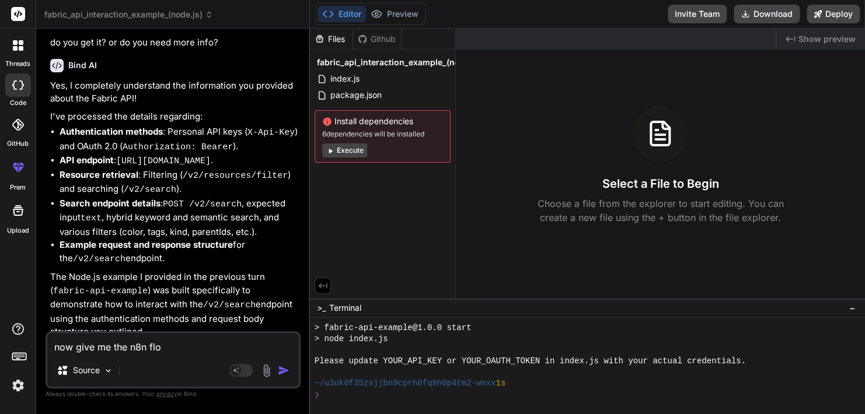
type textarea "x"
type textarea "now give me the n8n flow"
type textarea "x"
type textarea "now give me the n8n flow"
type textarea "x"
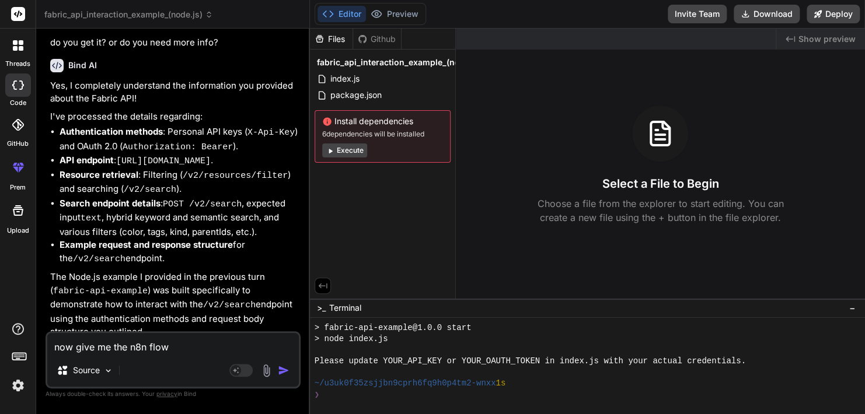
type textarea "now give me the n8n flow t"
type textarea "x"
type textarea "now give me the n8n flow th"
type textarea "x"
type textarea "now give me the n8n flow tha"
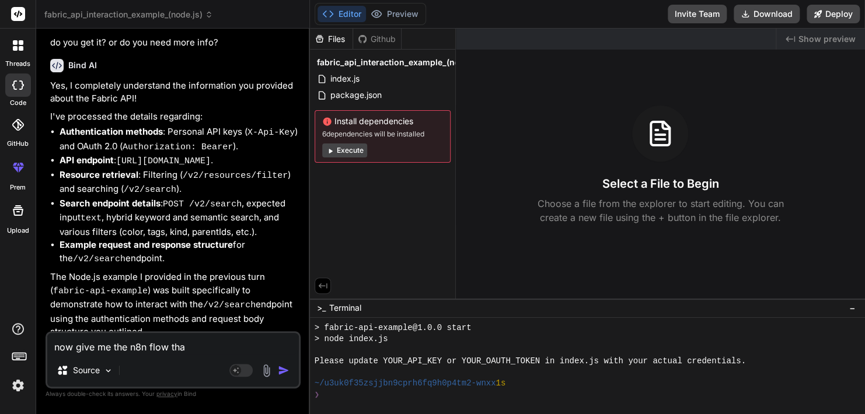
type textarea "x"
type textarea "now give me the n8n flow that"
type textarea "x"
type textarea "now give me the n8n flow that"
type textarea "x"
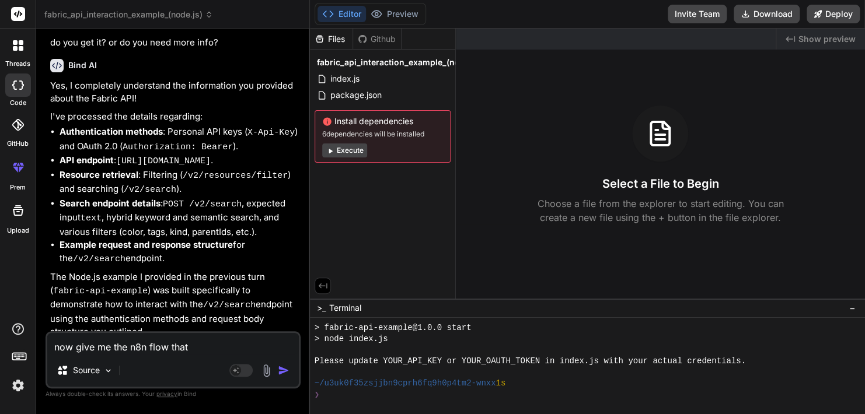
type textarea "now give me the n8n flow that c"
type textarea "x"
type textarea "now give me the n8n flow that co"
type textarea "x"
type textarea "now give me the n8n flow that cov"
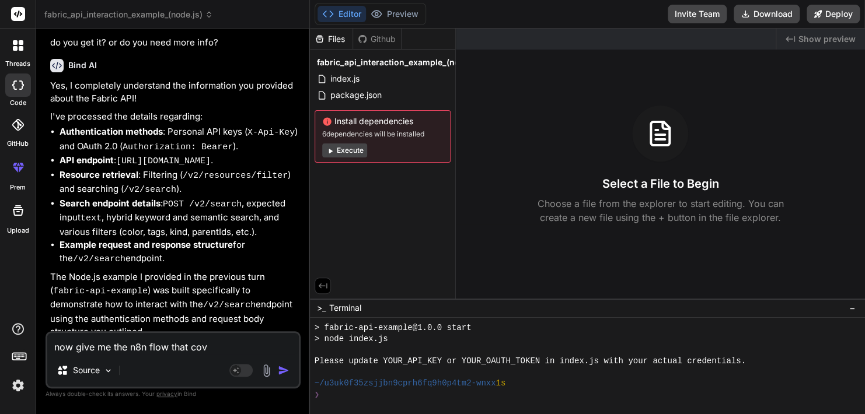
type textarea "x"
type textarea "now give me the n8n flow that cove"
type textarea "x"
type textarea "now give me the n8n flow that cover"
type textarea "x"
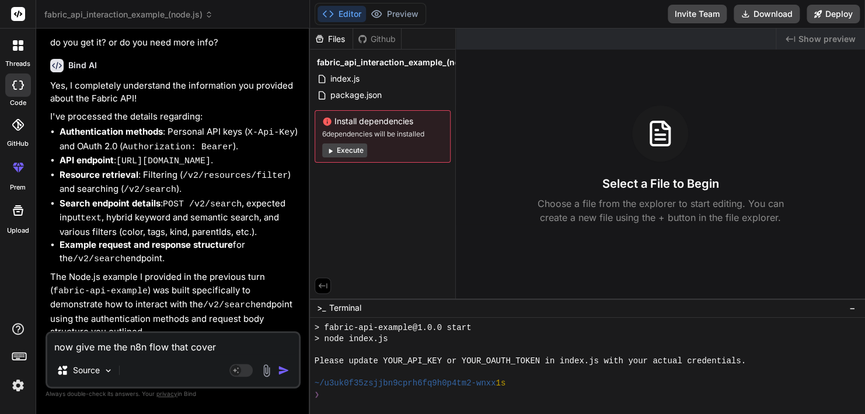
type textarea "now give me the n8n flow that covers"
type textarea "x"
type textarea "now give me the n8n flow that covers"
type textarea "x"
type textarea "now give me the n8n flow that covers t"
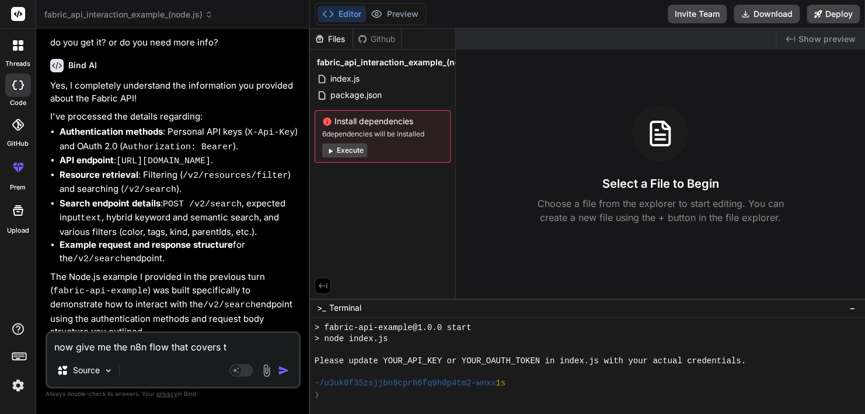
type textarea "x"
type textarea "now give me the n8n flow that covers th"
type textarea "x"
type textarea "now give me the n8n flow that covers thi"
type textarea "x"
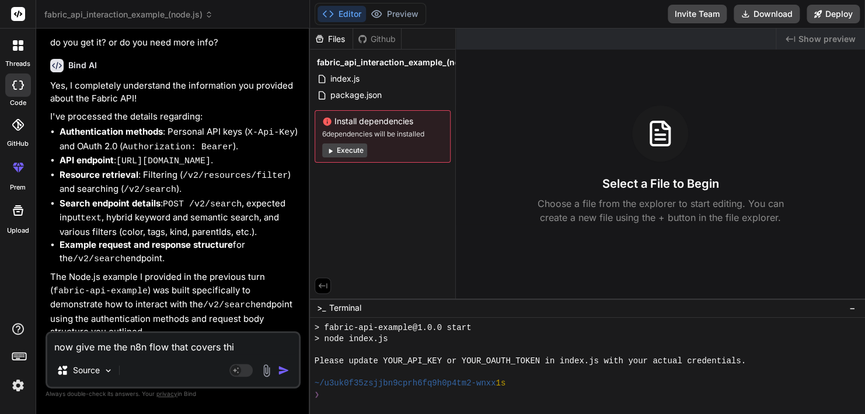
type textarea "now give me the n8n flow that covers this"
type textarea "x"
type textarea "now give me the n8n flow that covers this"
type textarea "x"
type textarea "now give me the n8n flow that covers this co"
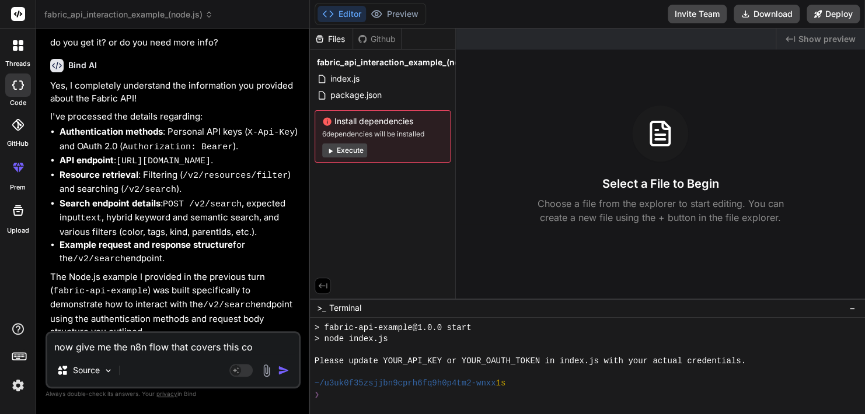
type textarea "x"
type textarea "now give me the n8n flow that covers this com"
type textarea "x"
type textarea "now give me the n8n flow that covers this comp"
type textarea "x"
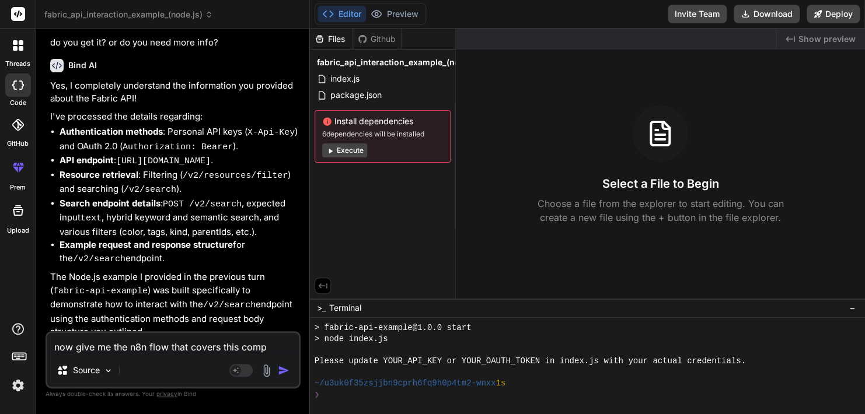
type textarea "now give me the n8n flow that covers this compl"
type textarea "x"
type textarea "now give me the n8n flow that covers this comple"
type textarea "x"
type textarea "now give me the n8n flow that covers this complet"
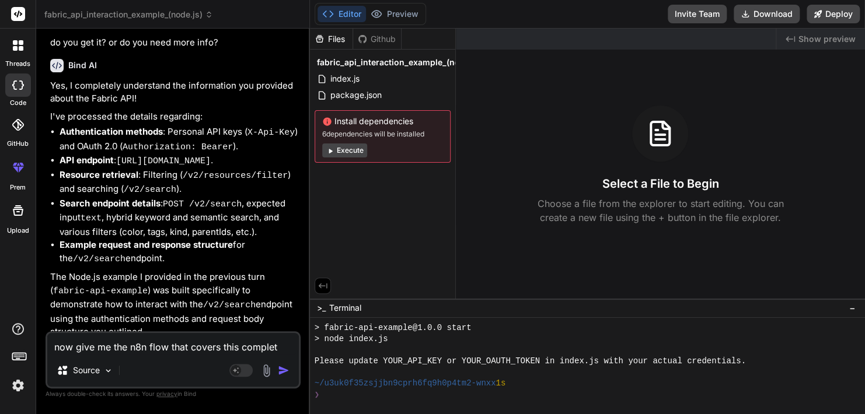
type textarea "x"
type textarea "now give me the n8n flow that covers this complete"
type textarea "x"
type textarea "now give me the n8n flow that covers this completel"
type textarea "x"
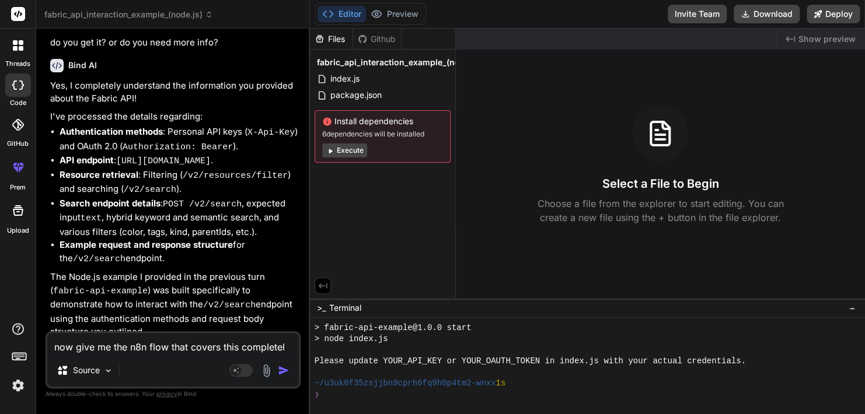
type textarea "now give me the n8n flow that covers this completely"
type textarea "x"
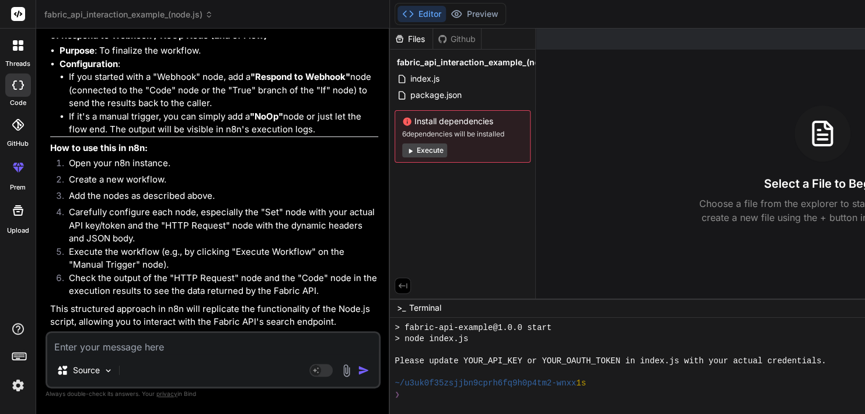
scroll to position [3822, 0]
click at [402, 148] on button "Execute" at bounding box center [424, 151] width 45 height 14
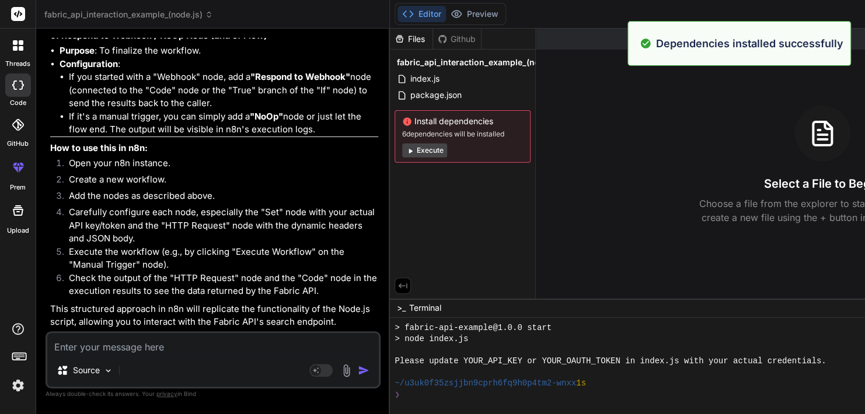
scroll to position [425, 0]
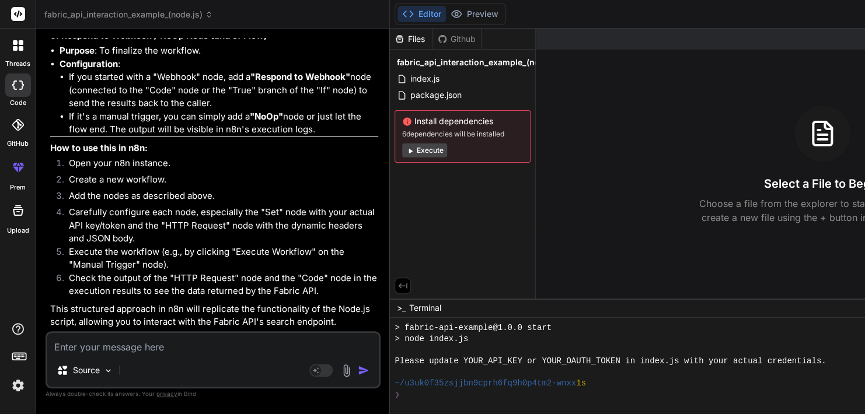
click at [536, 225] on div "Created with Pixso. Show preview Select a File to Begin Choose a file from the …" at bounding box center [822, 164] width 572 height 270
click at [402, 153] on button "Execute" at bounding box center [424, 151] width 45 height 14
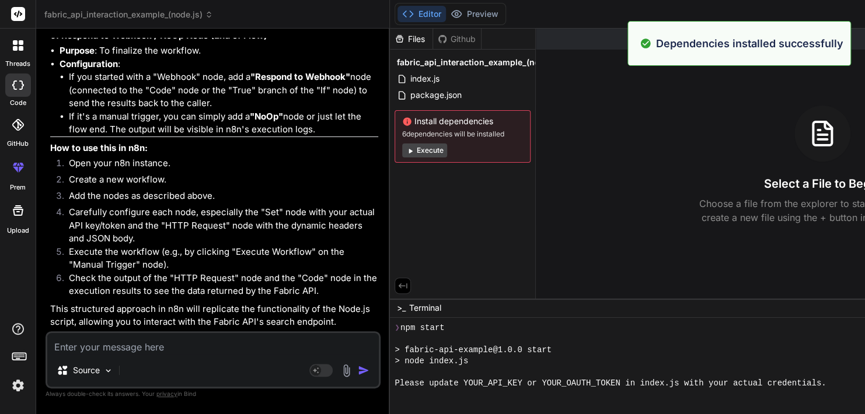
scroll to position [649, 0]
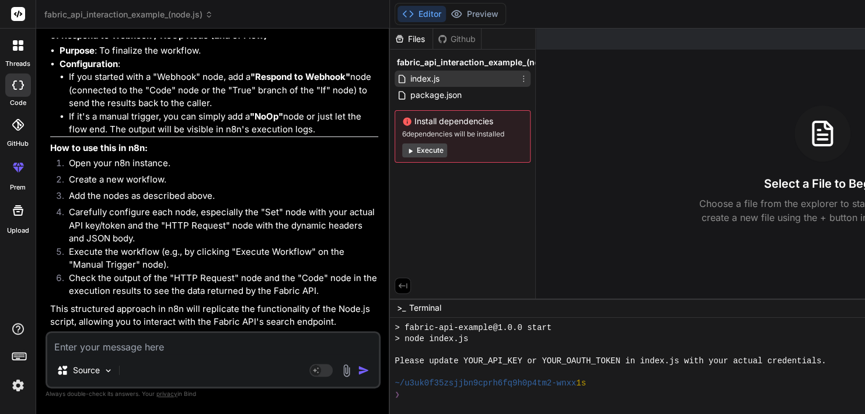
click at [409, 75] on span "index.js" at bounding box center [425, 79] width 32 height 14
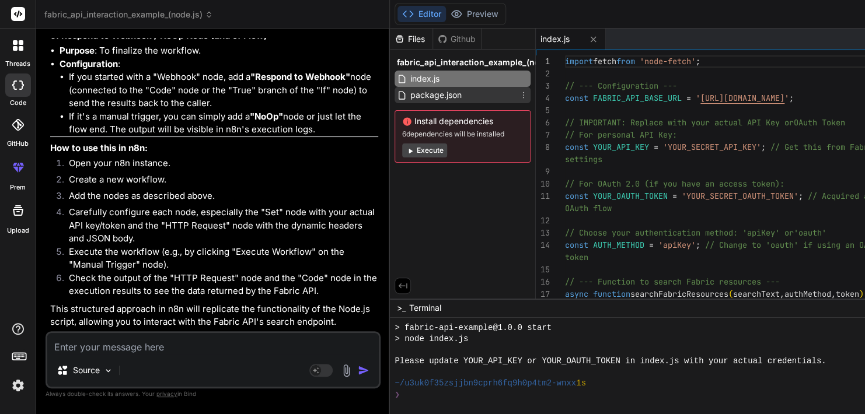
type textarea "x"
click at [409, 93] on span "package.json" at bounding box center [436, 95] width 54 height 14
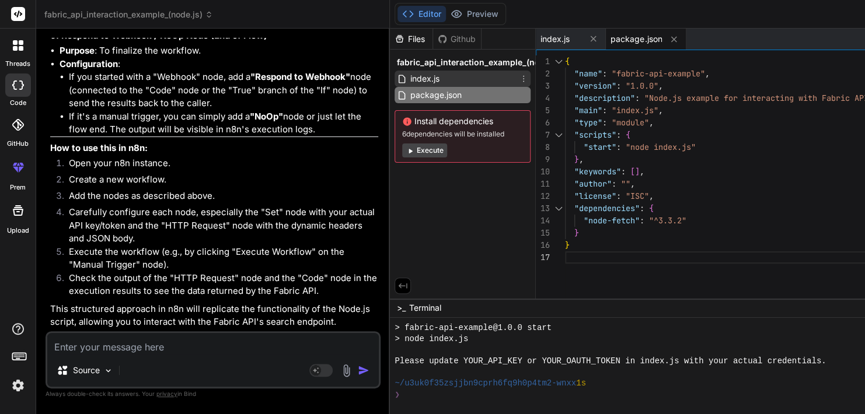
click at [409, 76] on span "index.js" at bounding box center [425, 79] width 32 height 14
type textarea "} })();"
